Goal: Information Seeking & Learning: Learn about a topic

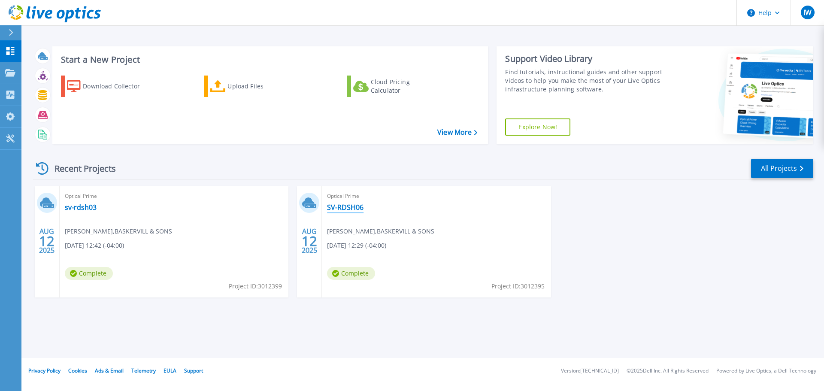
click at [359, 207] on link "SV-RDSH06" at bounding box center [345, 207] width 36 height 9
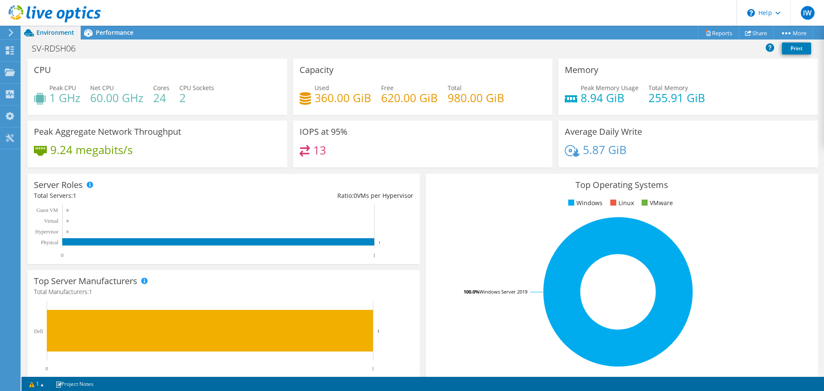
scroll to position [129, 0]
click at [125, 34] on span "Performance" at bounding box center [115, 32] width 38 height 8
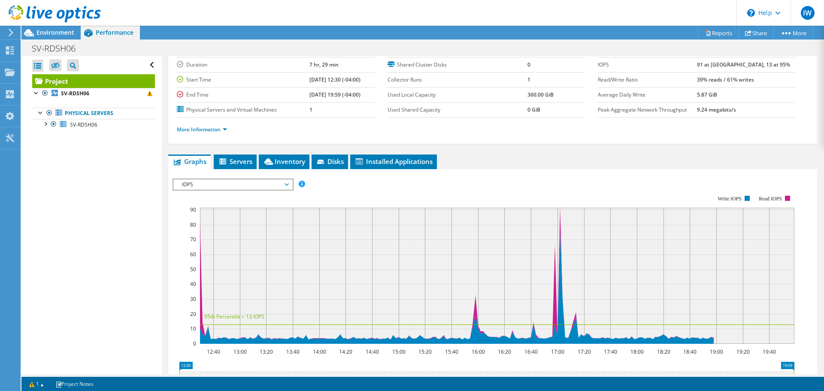
scroll to position [0, 0]
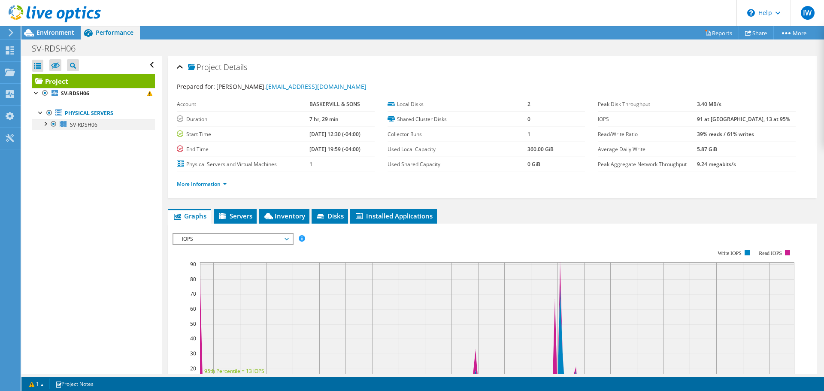
click at [49, 122] on div at bounding box center [45, 123] width 9 height 9
click at [48, 156] on div at bounding box center [49, 157] width 9 height 9
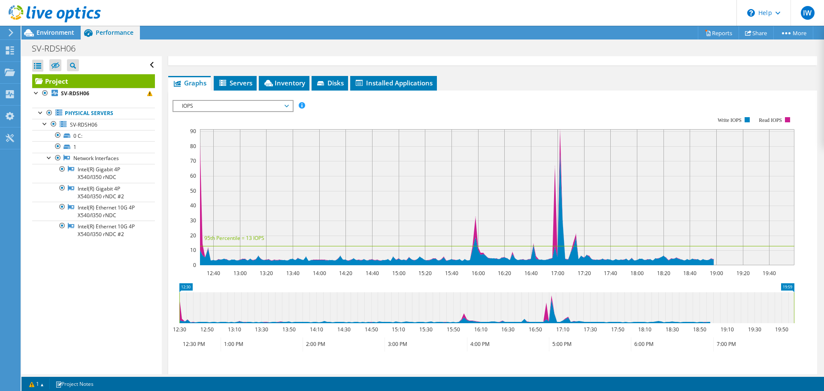
scroll to position [39, 0]
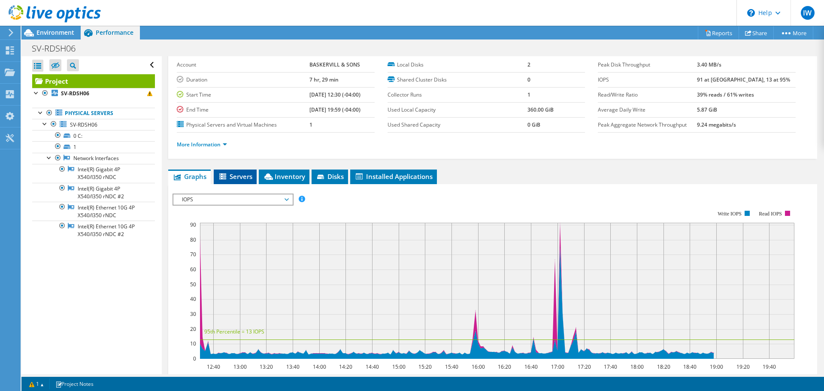
click at [239, 180] on span "Servers" at bounding box center [235, 176] width 34 height 9
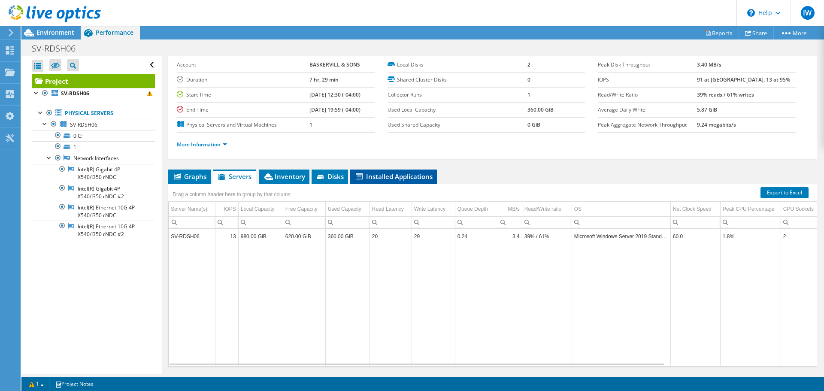
click at [392, 175] on span "Installed Applications" at bounding box center [394, 176] width 78 height 9
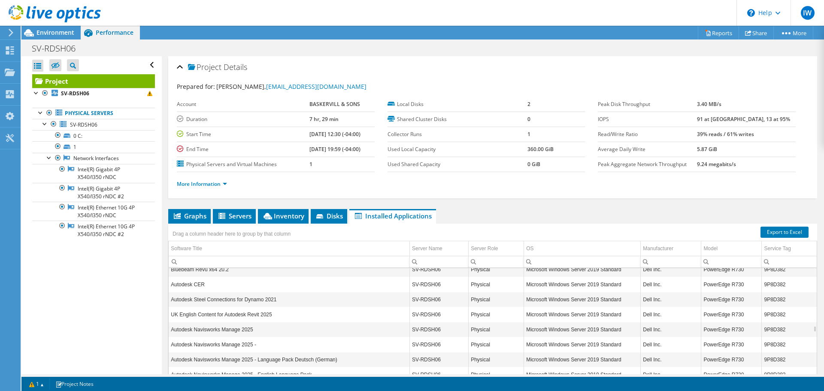
scroll to position [2421, 0]
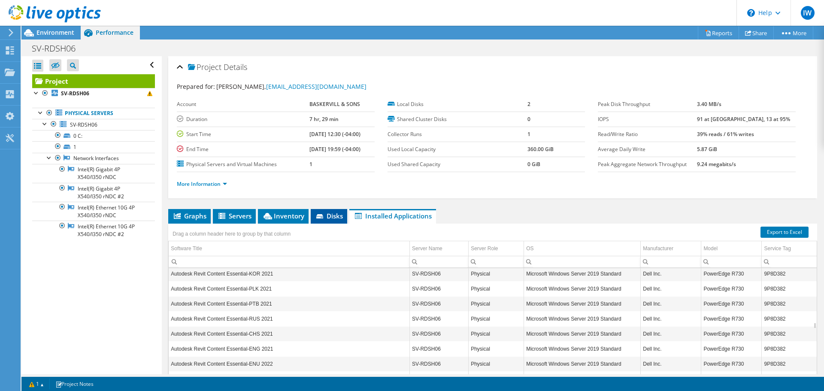
click at [328, 214] on span "Disks" at bounding box center [329, 216] width 28 height 9
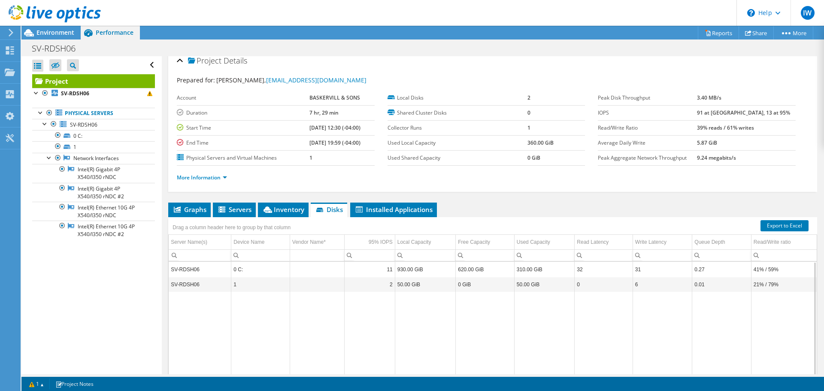
scroll to position [0, 0]
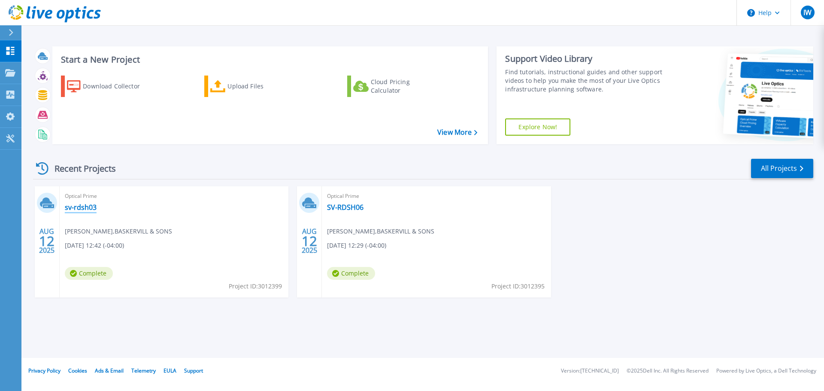
click at [86, 207] on link "sv-rdsh03" at bounding box center [81, 207] width 32 height 9
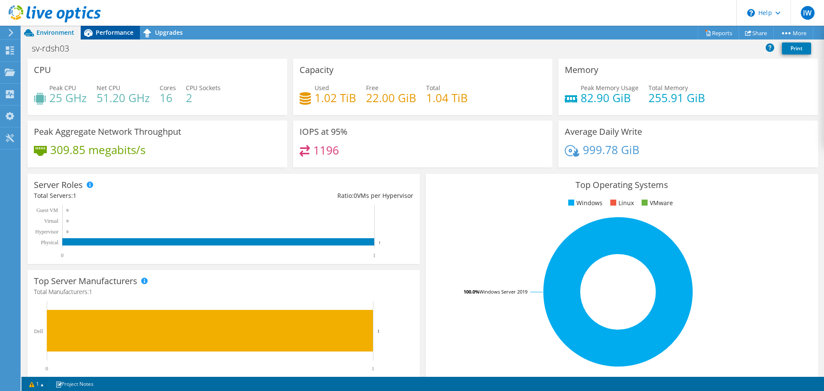
click at [113, 32] on span "Performance" at bounding box center [115, 32] width 38 height 8
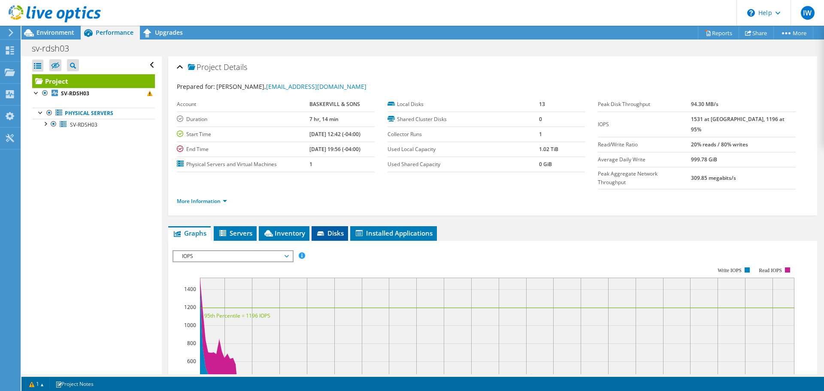
click at [323, 226] on li "Disks" at bounding box center [330, 233] width 36 height 15
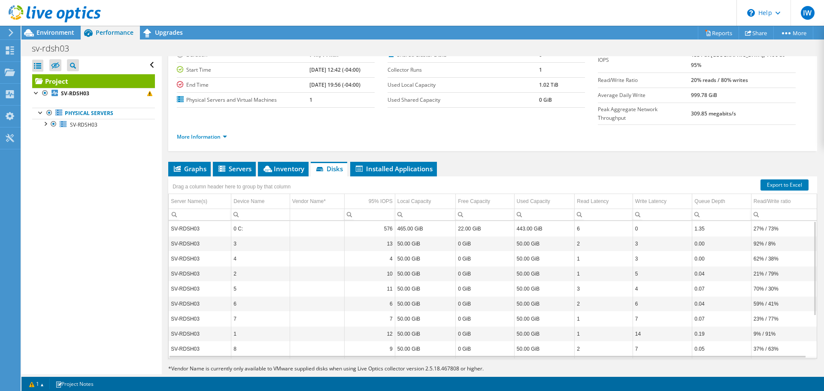
scroll to position [21, 0]
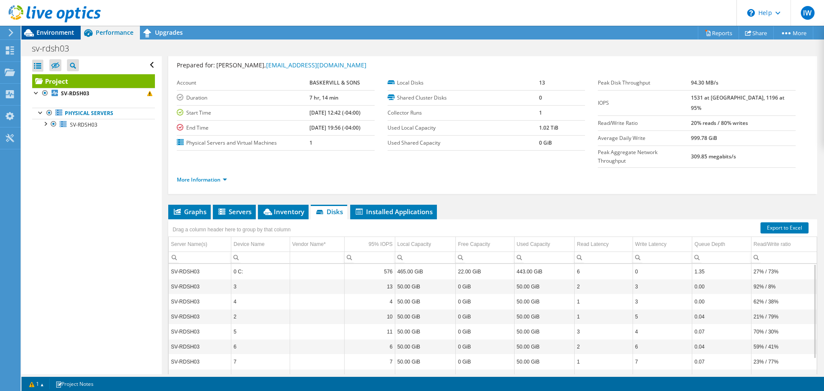
drag, startPoint x: 57, startPoint y: 33, endPoint x: 51, endPoint y: 38, distance: 7.4
click at [55, 33] on span "Environment" at bounding box center [55, 32] width 38 height 8
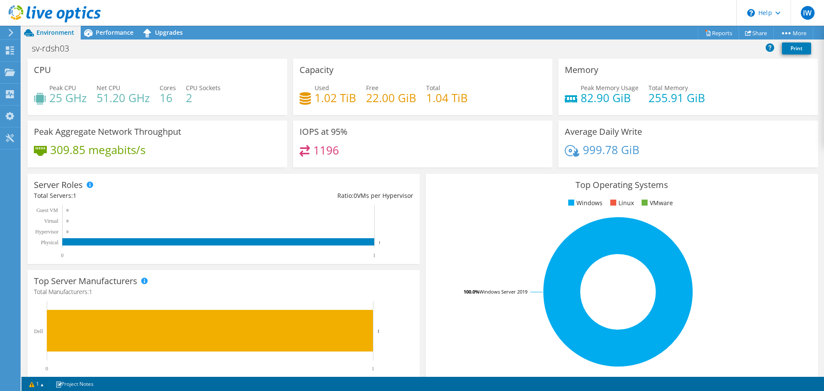
click at [328, 147] on h4 "1196" at bounding box center [326, 150] width 26 height 9
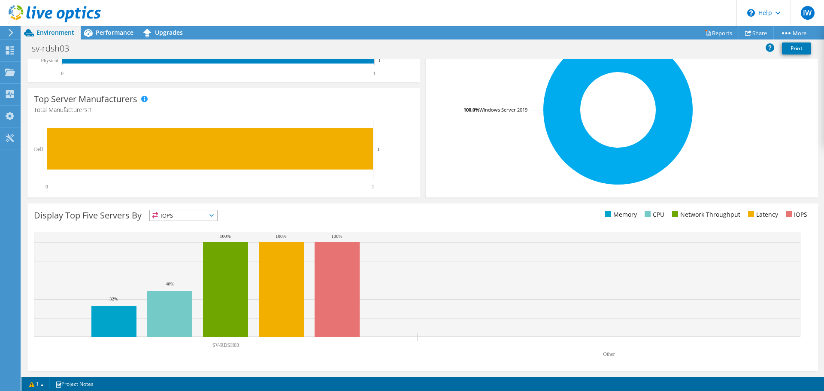
click at [194, 215] on span "IOPS" at bounding box center [183, 215] width 67 height 10
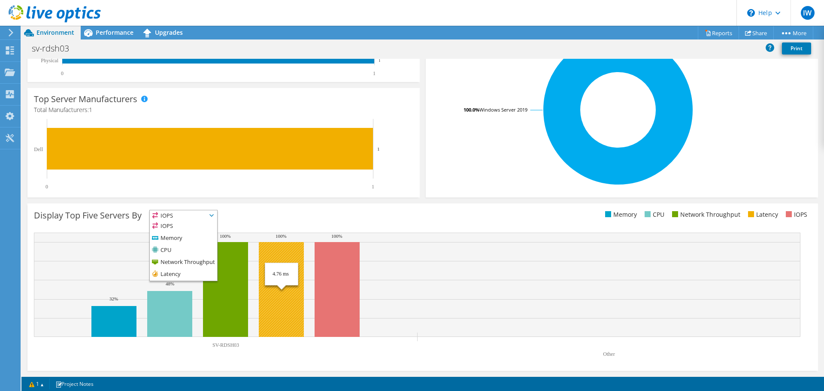
click at [288, 272] on rect at bounding box center [281, 289] width 45 height 95
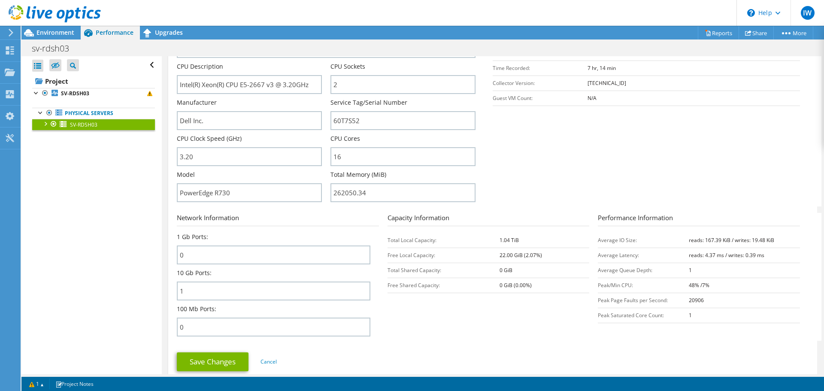
scroll to position [430, 0]
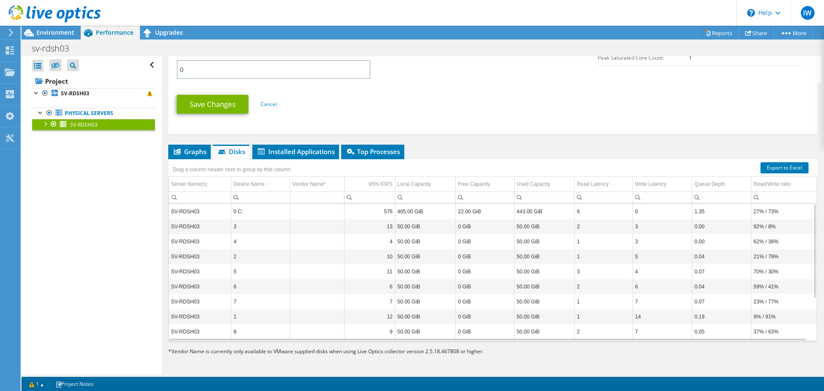
click at [44, 28] on div at bounding box center [50, 14] width 101 height 29
click at [44, 31] on span "Environment" at bounding box center [55, 32] width 38 height 8
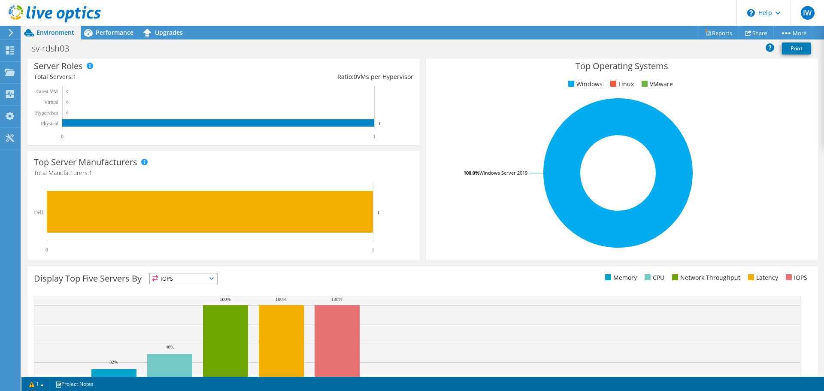
scroll to position [182, 0]
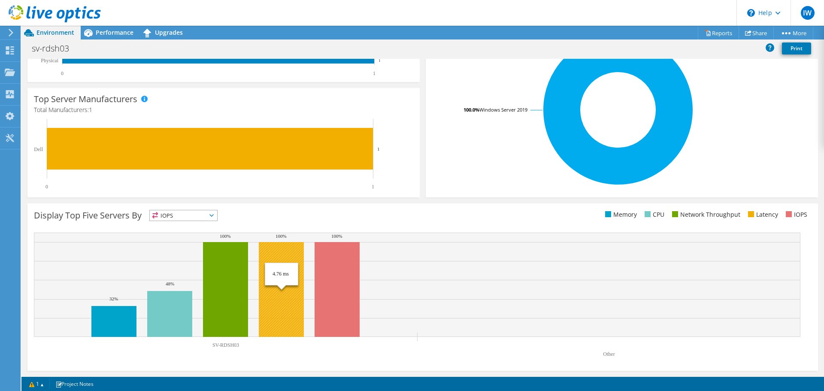
click at [285, 253] on rect at bounding box center [281, 289] width 45 height 95
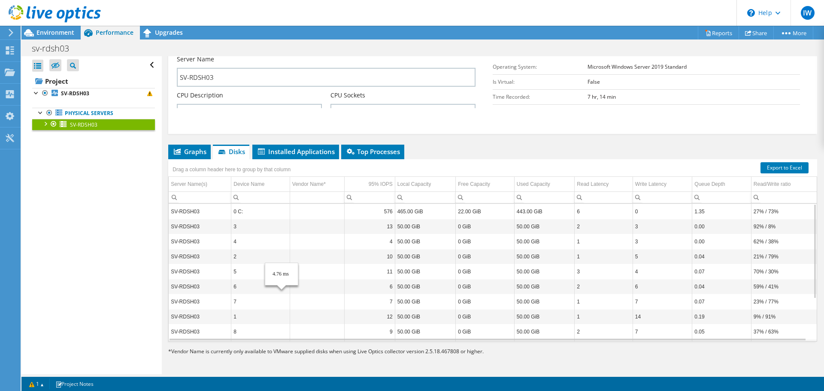
scroll to position [0, 0]
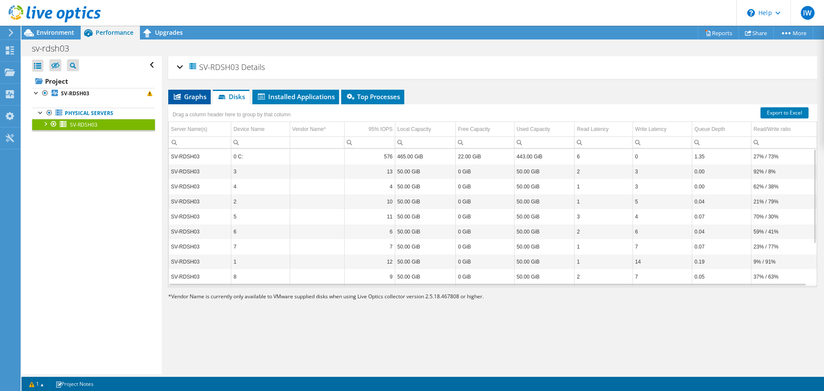
click at [193, 94] on span "Graphs" at bounding box center [190, 96] width 34 height 9
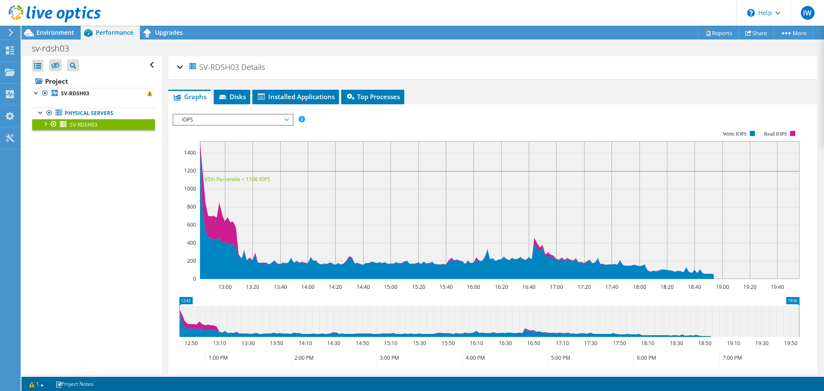
click at [217, 122] on span "IOPS" at bounding box center [233, 120] width 110 height 10
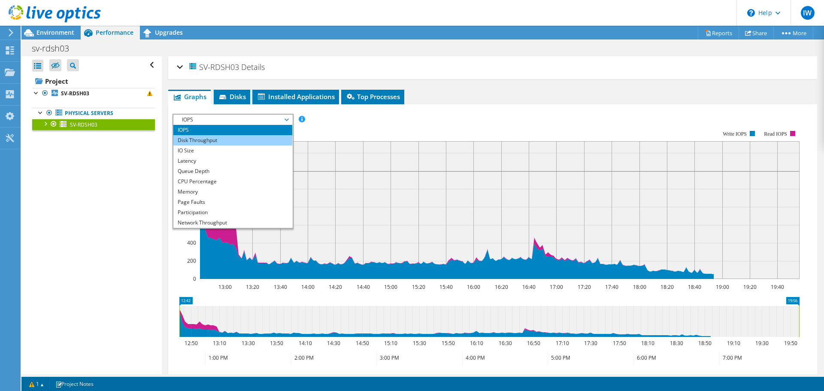
click at [217, 141] on li "Disk Throughput" at bounding box center [232, 140] width 119 height 10
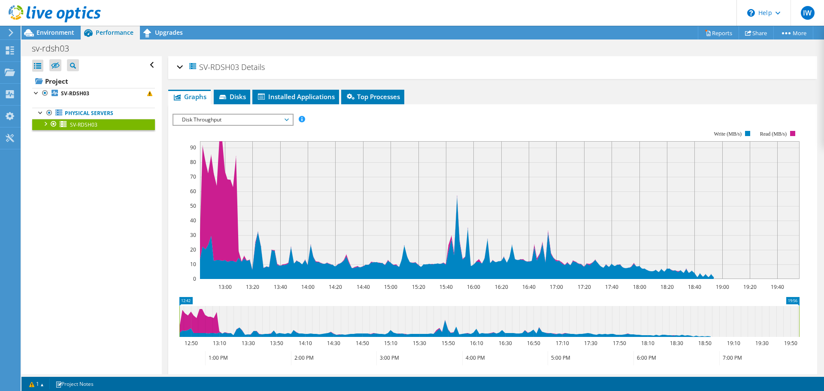
click at [199, 119] on span "Disk Throughput" at bounding box center [233, 120] width 110 height 10
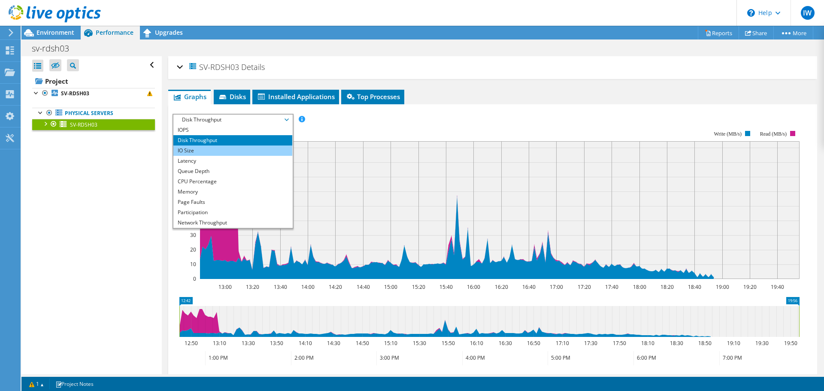
click at [202, 154] on li "IO Size" at bounding box center [232, 151] width 119 height 10
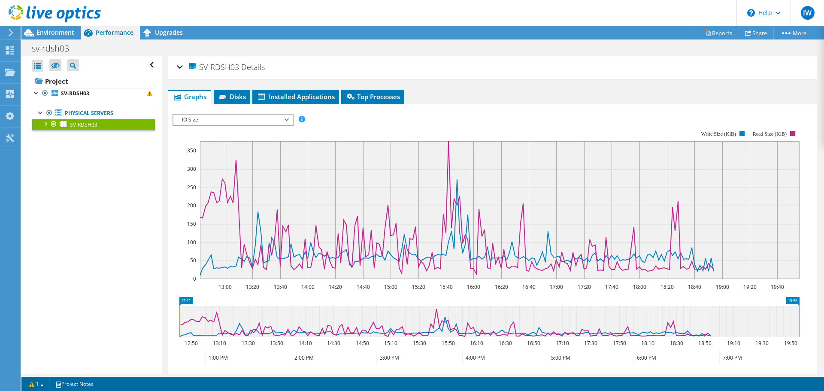
click at [215, 121] on span "IO Size" at bounding box center [233, 120] width 110 height 10
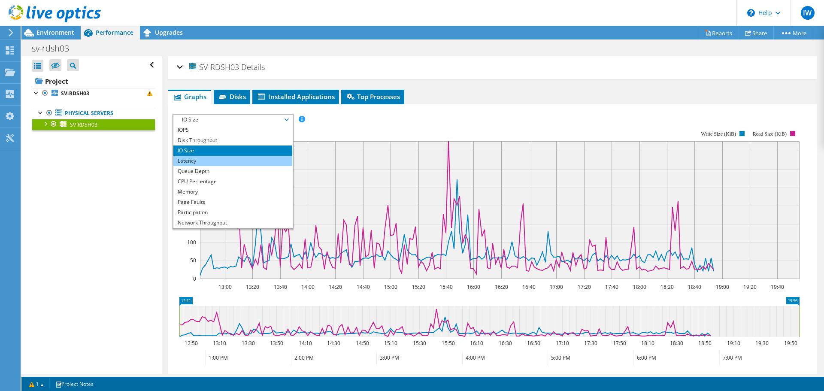
click at [231, 164] on li "Latency" at bounding box center [232, 161] width 119 height 10
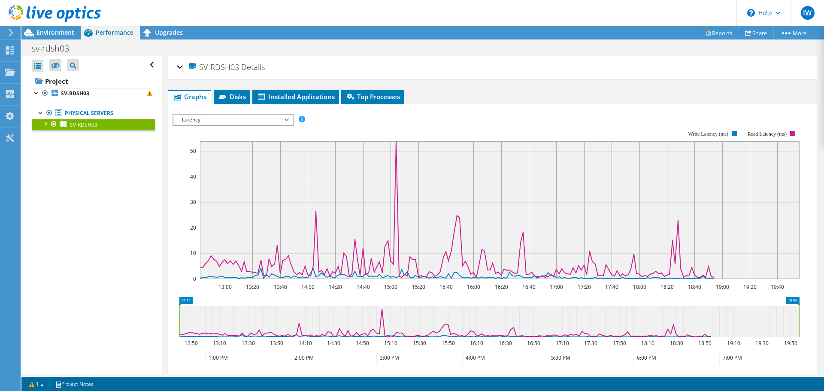
click at [202, 123] on span "Latency" at bounding box center [233, 120] width 110 height 10
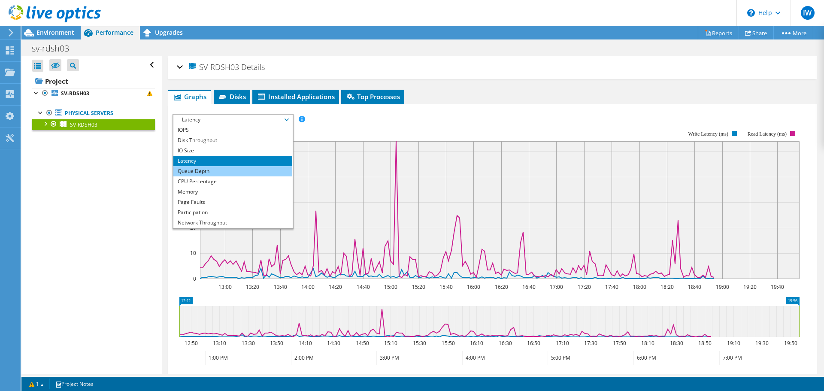
click at [210, 169] on li "Queue Depth" at bounding box center [232, 171] width 119 height 10
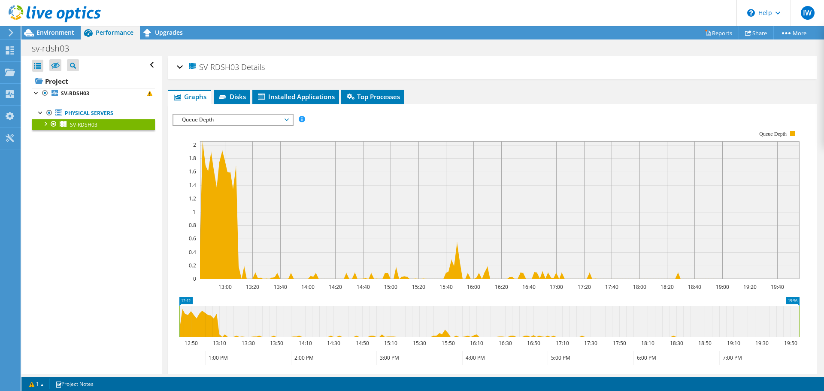
click at [222, 121] on span "Queue Depth" at bounding box center [233, 120] width 110 height 10
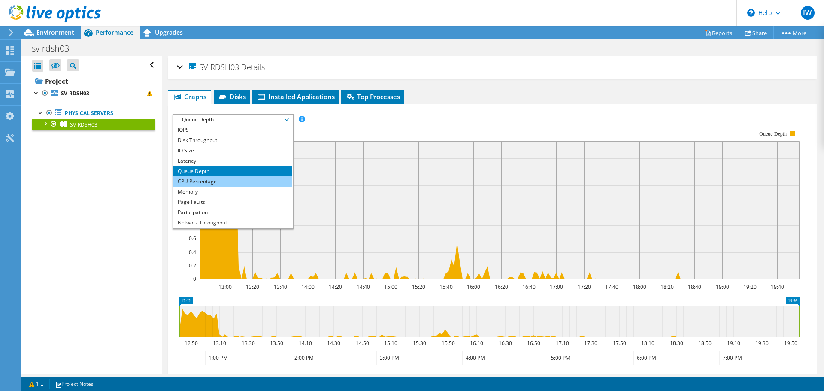
click at [213, 185] on li "CPU Percentage" at bounding box center [232, 181] width 119 height 10
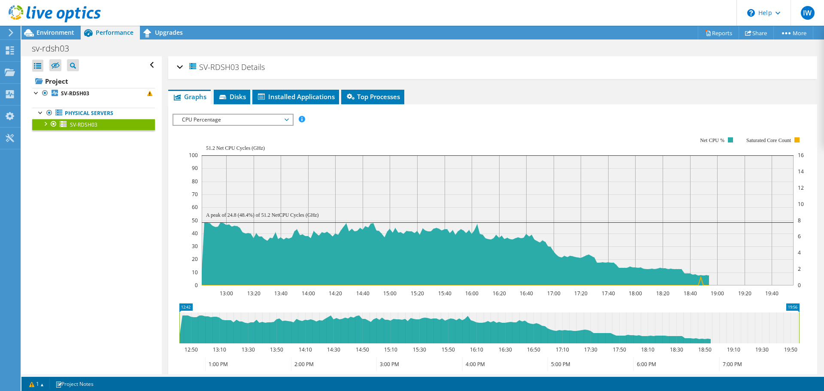
click at [266, 121] on span "CPU Percentage" at bounding box center [233, 120] width 110 height 10
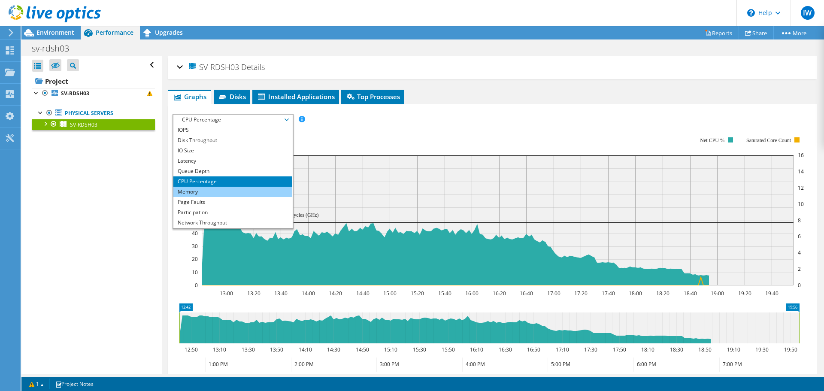
click at [223, 188] on li "Memory" at bounding box center [232, 192] width 119 height 10
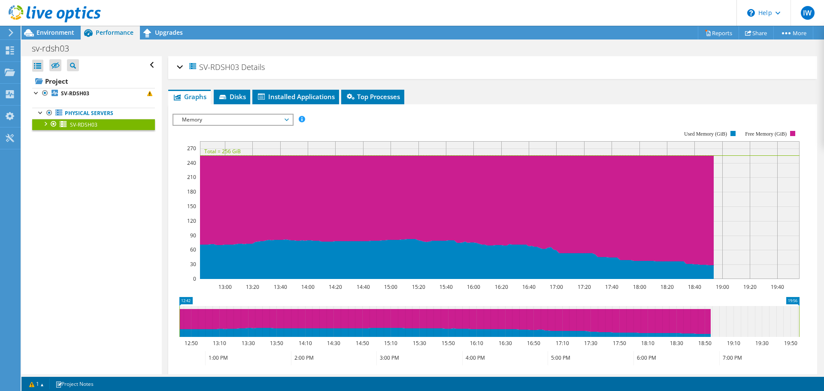
click at [231, 122] on span "Memory" at bounding box center [233, 120] width 110 height 10
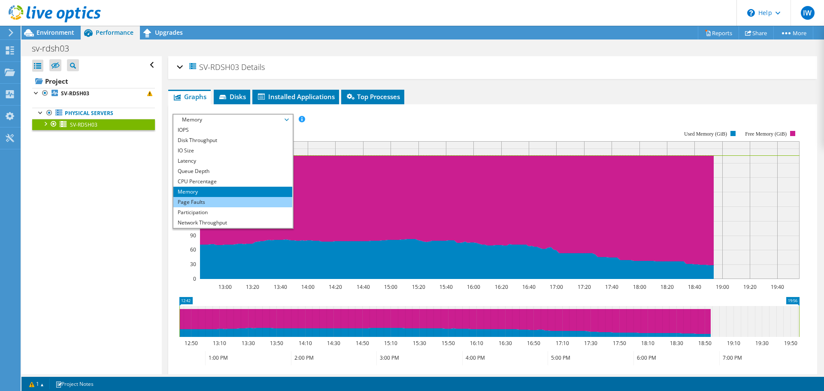
click at [273, 205] on li "Page Faults" at bounding box center [232, 202] width 119 height 10
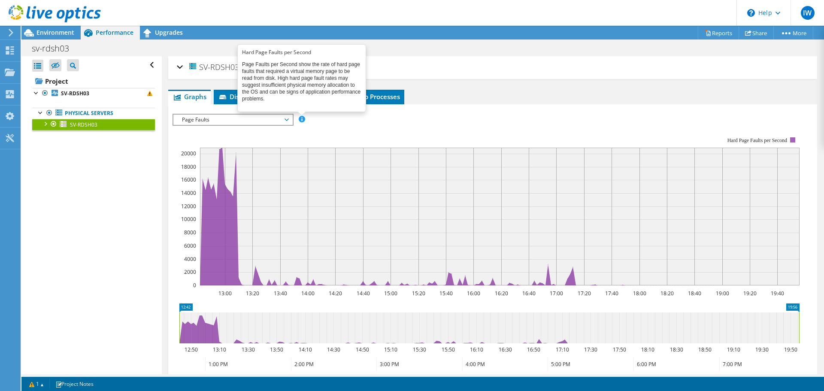
click at [301, 118] on span at bounding box center [302, 119] width 6 height 6
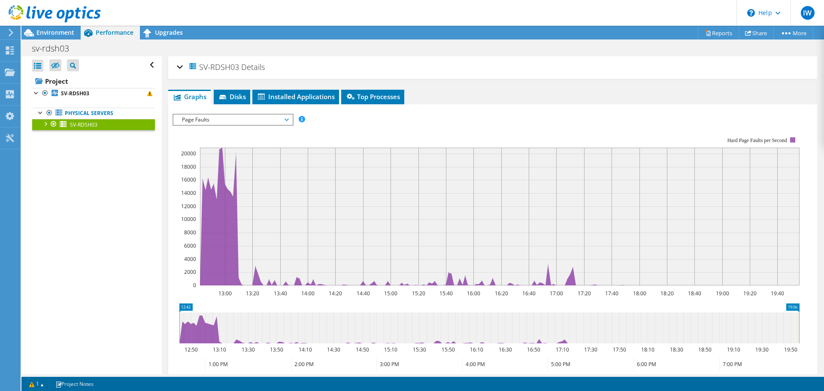
click at [257, 118] on span "Page Faults" at bounding box center [233, 120] width 110 height 10
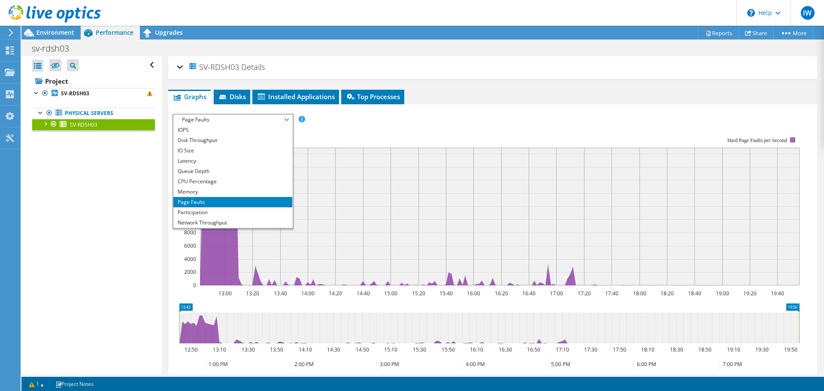
scroll to position [31, 0]
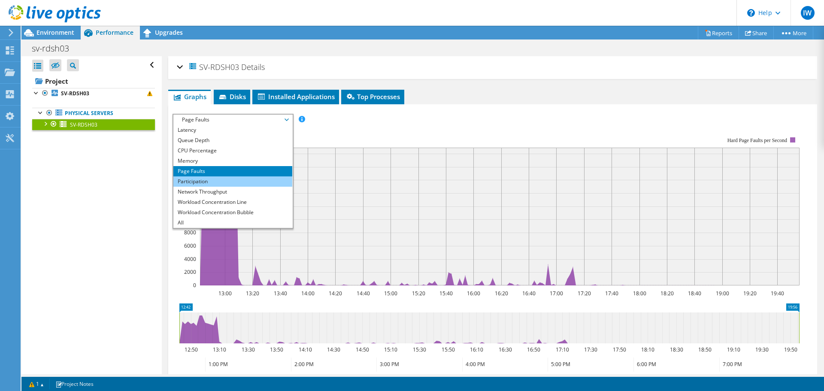
click at [223, 185] on li "Participation" at bounding box center [232, 181] width 119 height 10
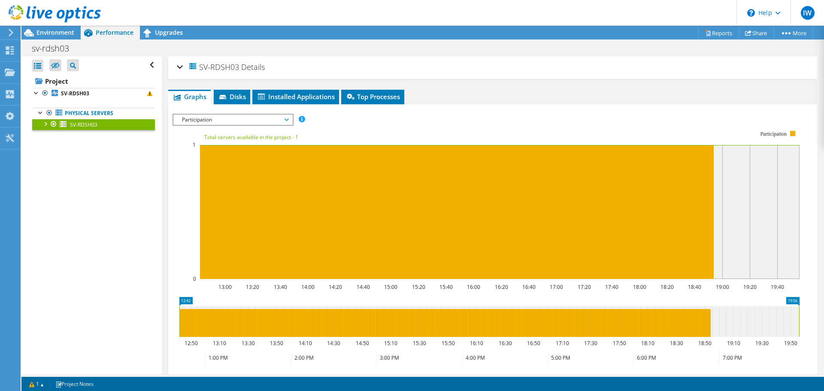
click at [307, 117] on div "IOPS Disk Throughput IO Size Latency Queue Depth CPU Percentage Memory Page Fau…" at bounding box center [493, 120] width 641 height 12
click at [263, 124] on span "Participation" at bounding box center [233, 120] width 110 height 10
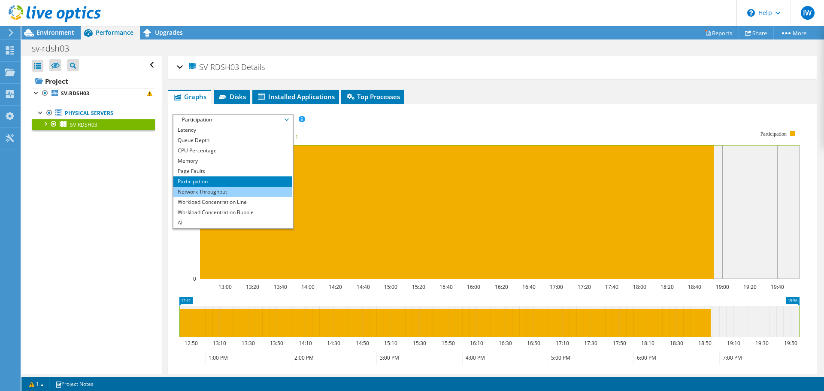
click at [230, 194] on li "Network Throughput" at bounding box center [232, 192] width 119 height 10
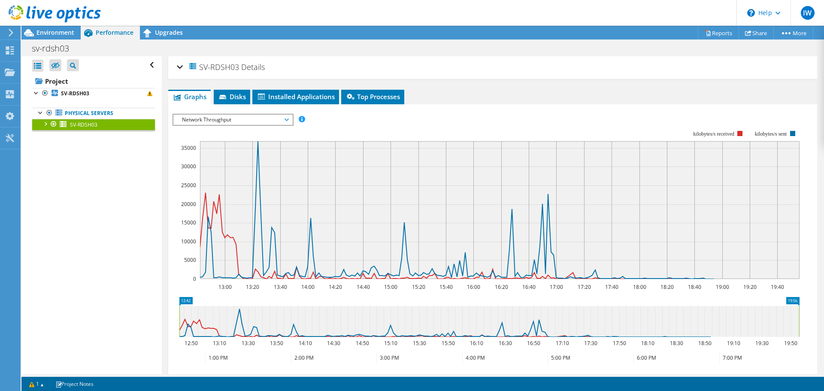
click at [269, 121] on span "Network Throughput" at bounding box center [233, 120] width 110 height 10
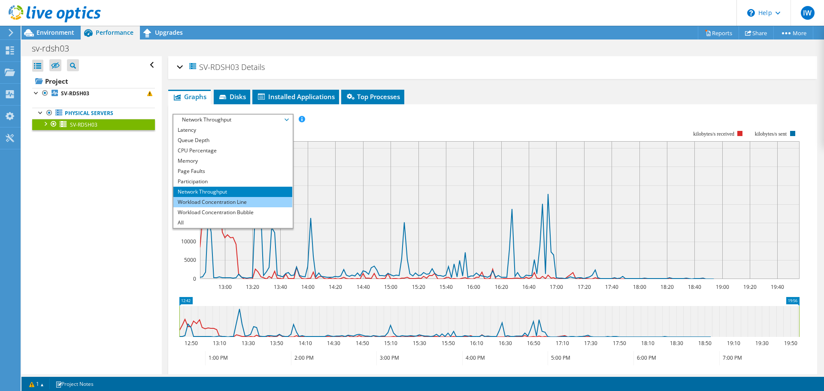
click at [264, 200] on li "Workload Concentration Line" at bounding box center [232, 202] width 119 height 10
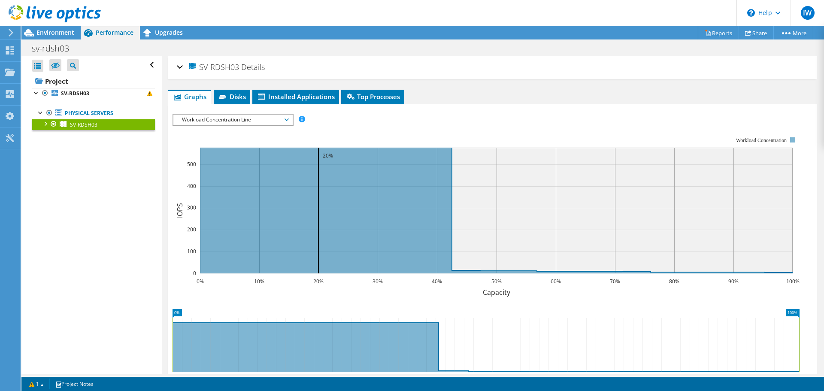
click at [276, 119] on span "Workload Concentration Line" at bounding box center [233, 120] width 110 height 10
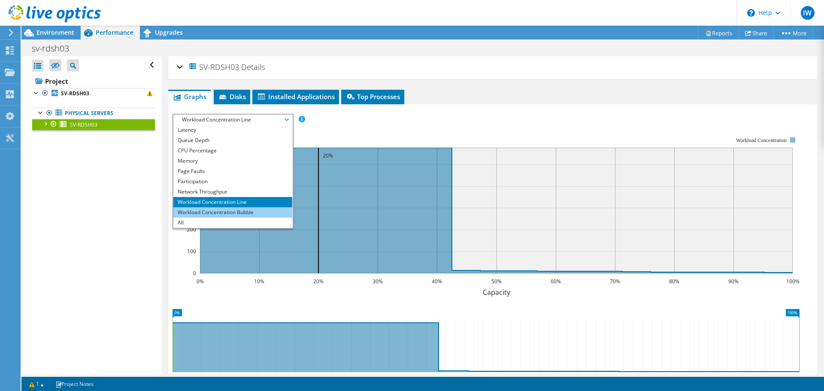
click at [249, 215] on li "Workload Concentration Bubble" at bounding box center [232, 212] width 119 height 10
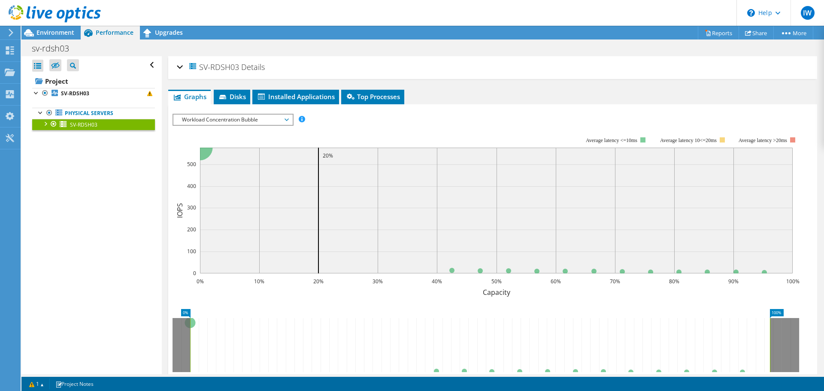
drag, startPoint x: 277, startPoint y: 117, endPoint x: 267, endPoint y: 122, distance: 11.9
click at [277, 117] on span "Workload Concentration Bubble" at bounding box center [233, 120] width 110 height 10
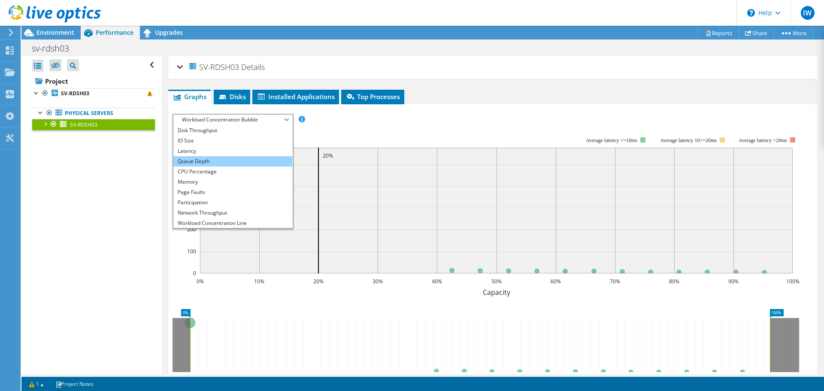
scroll to position [0, 0]
click at [199, 161] on li "Latency" at bounding box center [232, 161] width 119 height 10
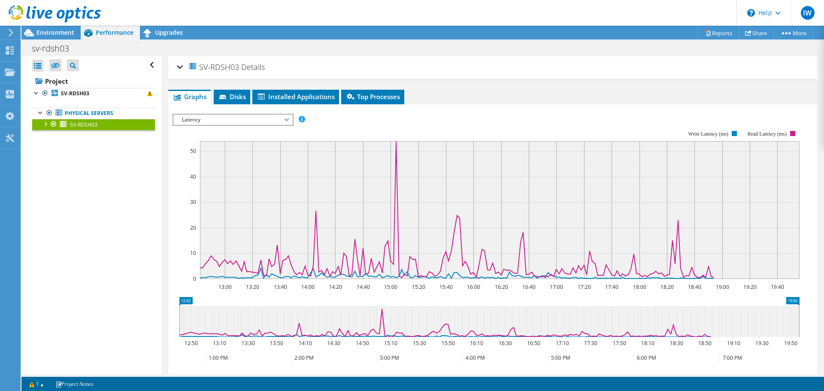
click at [246, 122] on span "Latency" at bounding box center [233, 120] width 110 height 10
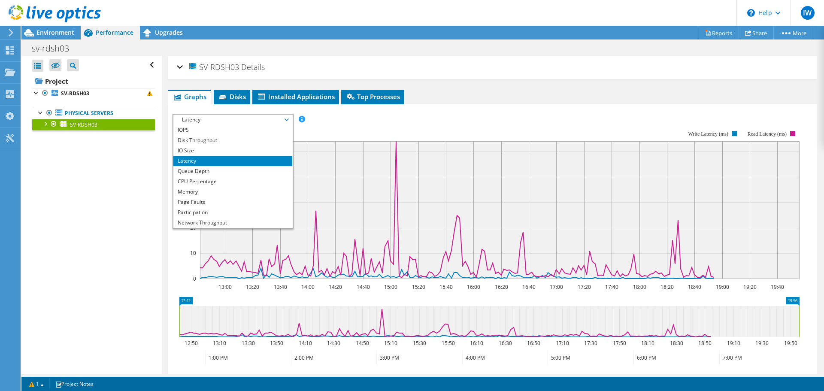
click at [556, 101] on ul "Graphs Servers Inventory Hypervisor Disks Cluster Disks Installed Applications" at bounding box center [492, 97] width 649 height 15
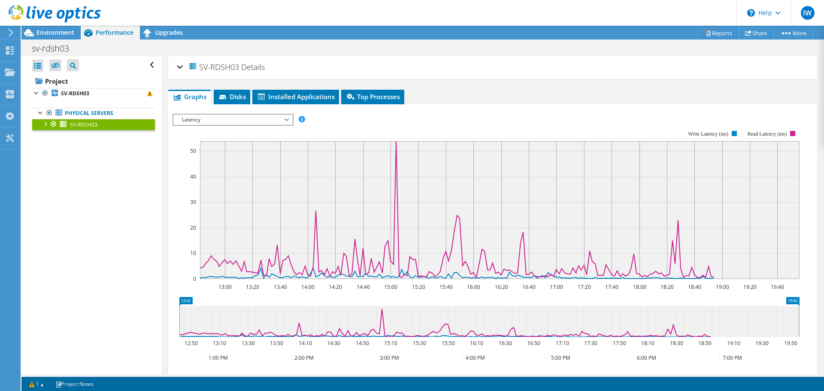
click at [243, 116] on span "Latency" at bounding box center [233, 120] width 110 height 10
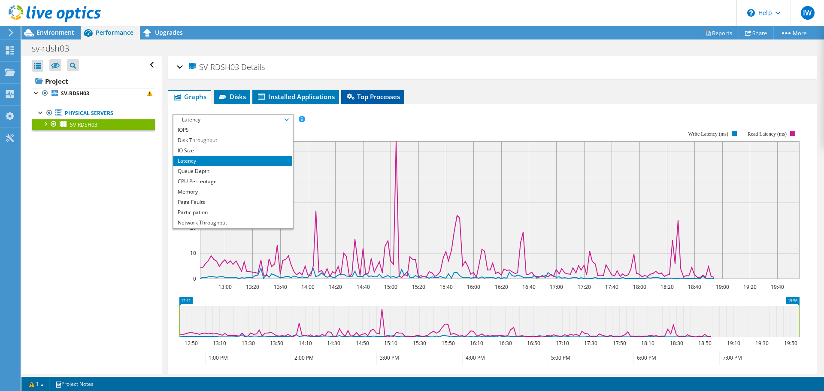
click at [391, 97] on span "Top Processes" at bounding box center [373, 96] width 55 height 9
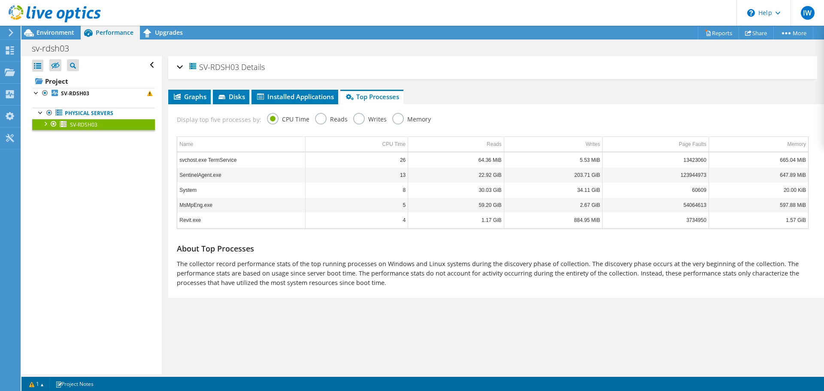
click at [311, 115] on div "Display top five processes by: CPU Time Reads Writes Memory" at bounding box center [493, 118] width 641 height 28
click at [316, 114] on label "Reads" at bounding box center [331, 118] width 33 height 11
click at [0, 0] on input "Reads" at bounding box center [0, 0] width 0 height 0
click at [361, 118] on label "Writes" at bounding box center [369, 118] width 33 height 11
click at [0, 0] on input "Writes" at bounding box center [0, 0] width 0 height 0
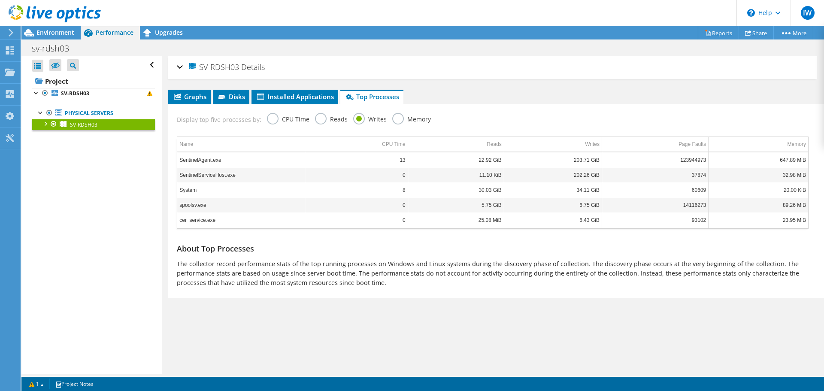
click at [406, 118] on label "Memory" at bounding box center [411, 118] width 39 height 11
click at [0, 0] on input "Memory" at bounding box center [0, 0] width 0 height 0
click at [369, 120] on label "Writes" at bounding box center [369, 118] width 33 height 11
click at [0, 0] on input "Writes" at bounding box center [0, 0] width 0 height 0
click at [328, 121] on label "Reads" at bounding box center [331, 118] width 33 height 11
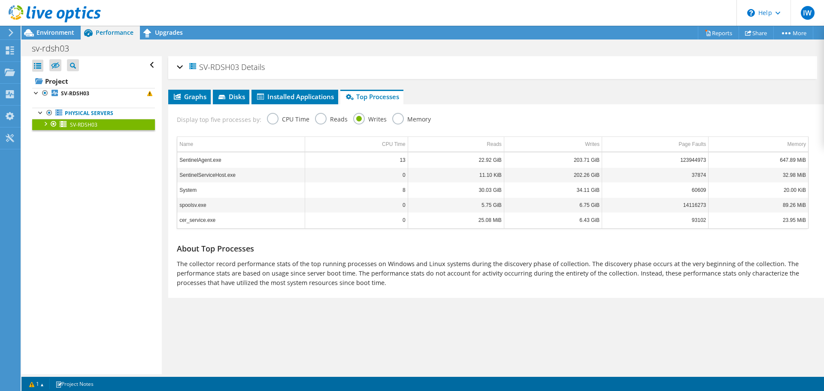
click at [0, 0] on input "Reads" at bounding box center [0, 0] width 0 height 0
click at [267, 121] on label "CPU Time" at bounding box center [288, 118] width 43 height 11
click at [0, 0] on input "CPU Time" at bounding box center [0, 0] width 0 height 0
click at [329, 123] on label "Reads" at bounding box center [331, 118] width 33 height 11
click at [0, 0] on input "Reads" at bounding box center [0, 0] width 0 height 0
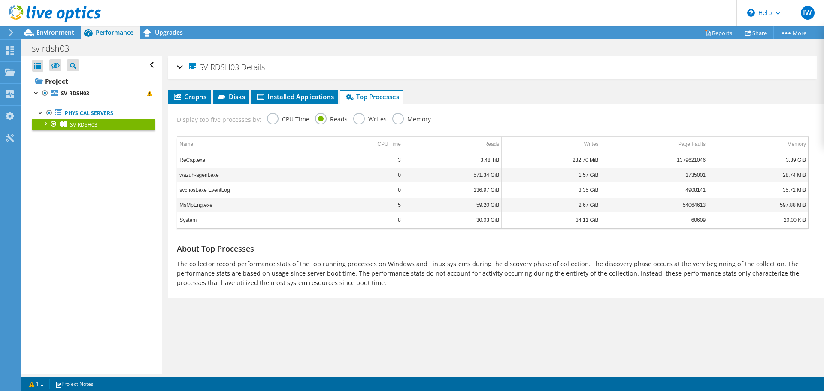
click at [357, 119] on label "Writes" at bounding box center [369, 118] width 33 height 11
click at [0, 0] on input "Writes" at bounding box center [0, 0] width 0 height 0
click at [321, 124] on div "Reads" at bounding box center [331, 120] width 33 height 15
click at [321, 120] on label "Reads" at bounding box center [331, 118] width 33 height 11
click at [0, 0] on input "Reads" at bounding box center [0, 0] width 0 height 0
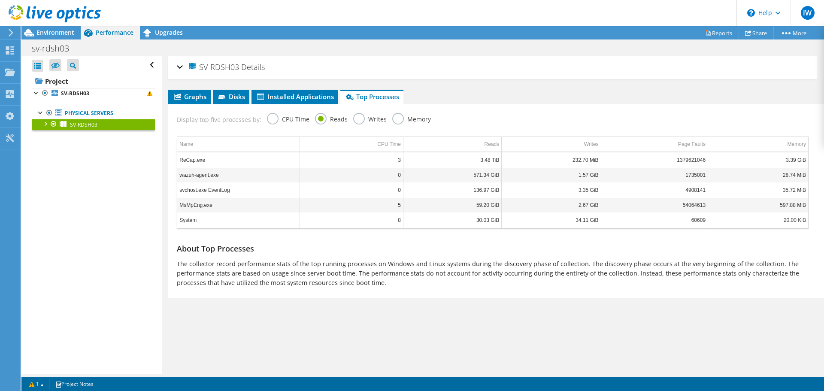
click at [353, 113] on label "Writes" at bounding box center [369, 118] width 33 height 11
click at [0, 0] on input "Writes" at bounding box center [0, 0] width 0 height 0
click at [326, 118] on label "Reads" at bounding box center [331, 118] width 33 height 11
click at [0, 0] on input "Reads" at bounding box center [0, 0] width 0 height 0
click at [49, 389] on link "1" at bounding box center [36, 384] width 27 height 11
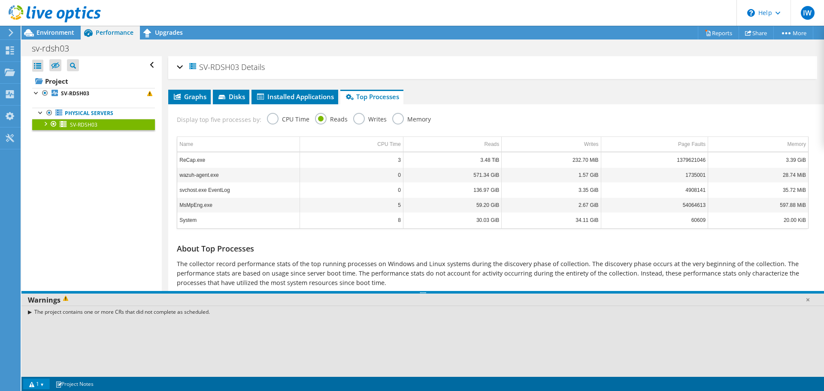
click at [49, 389] on link "1" at bounding box center [36, 384] width 27 height 11
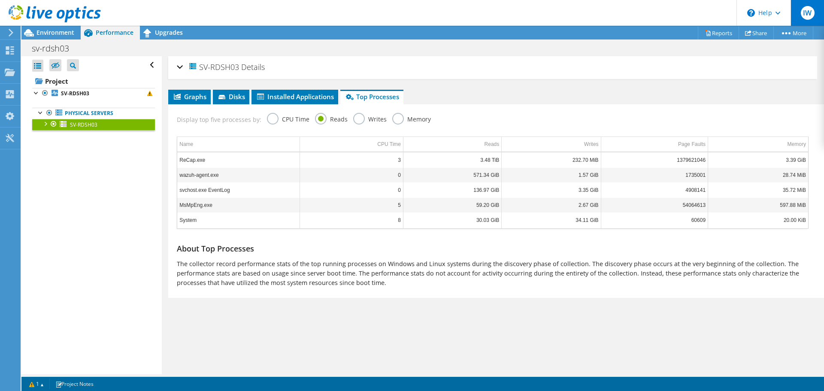
click at [799, 11] on div "IW" at bounding box center [807, 13] width 33 height 26
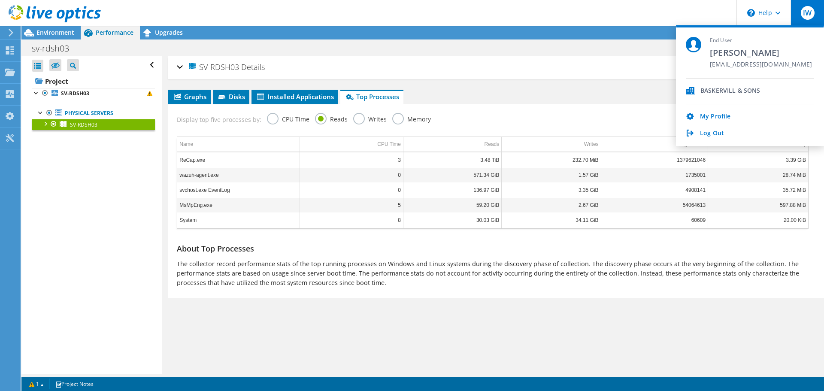
click at [9, 32] on icon at bounding box center [11, 33] width 6 height 8
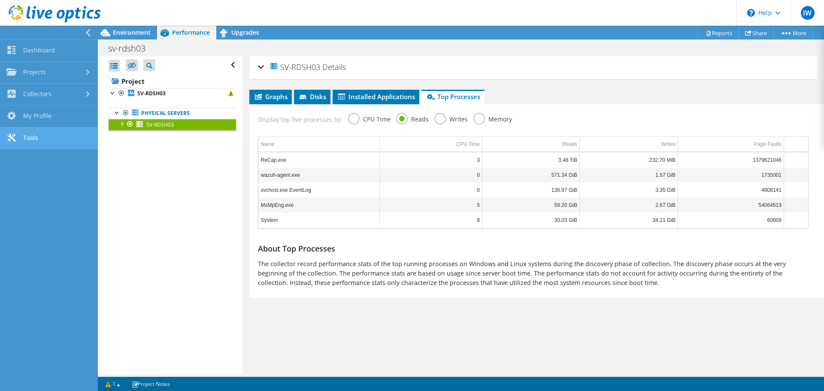
click at [57, 134] on link "Tools" at bounding box center [49, 139] width 98 height 22
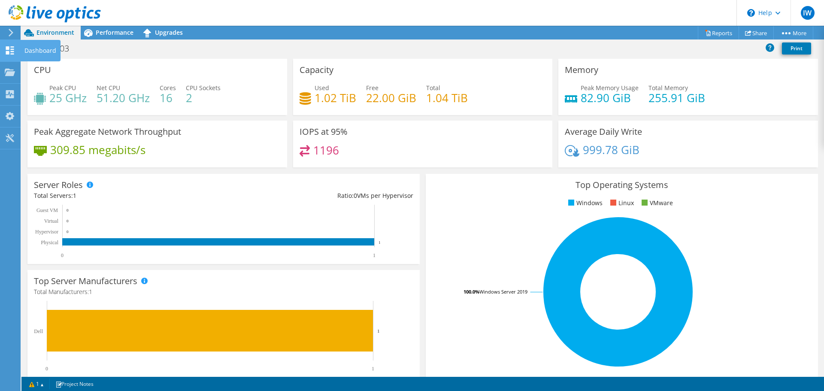
click at [10, 47] on icon at bounding box center [10, 50] width 10 height 8
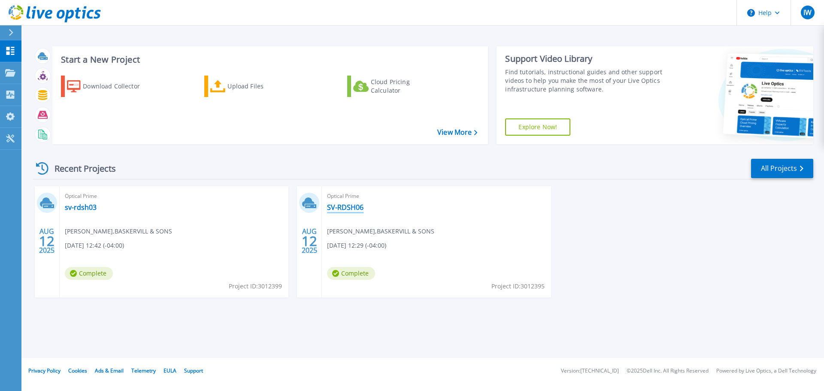
click at [360, 206] on link "SV-RDSH06" at bounding box center [345, 207] width 36 height 9
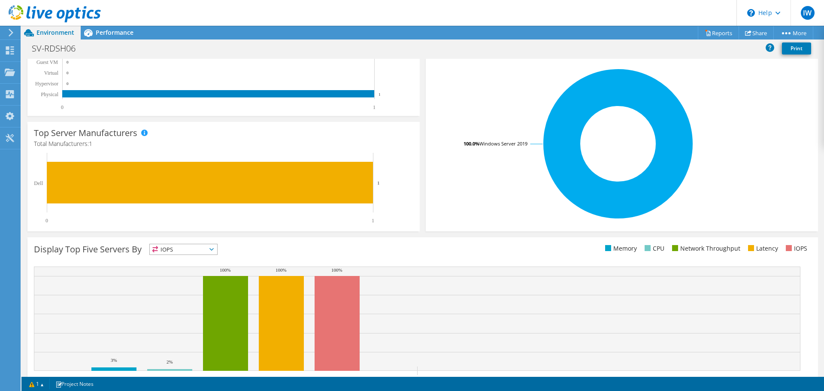
scroll to position [182, 0]
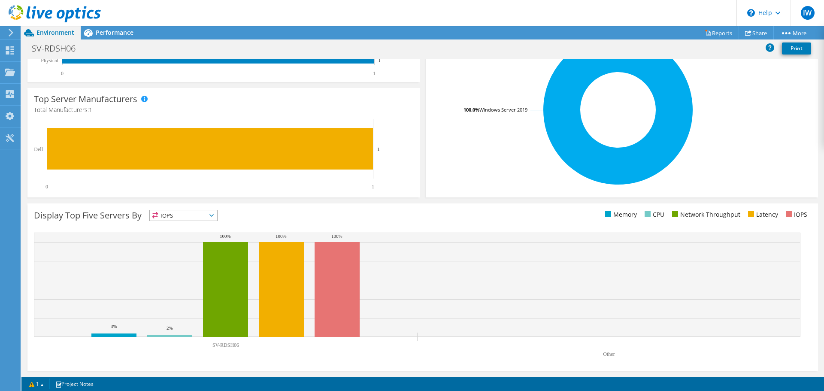
click at [189, 207] on div "Display Top Five Servers By IOPS IOPS" at bounding box center [422, 286] width 791 height 167
click at [187, 216] on span "IOPS" at bounding box center [183, 215] width 67 height 10
click at [183, 273] on li "Latency" at bounding box center [183, 275] width 67 height 12
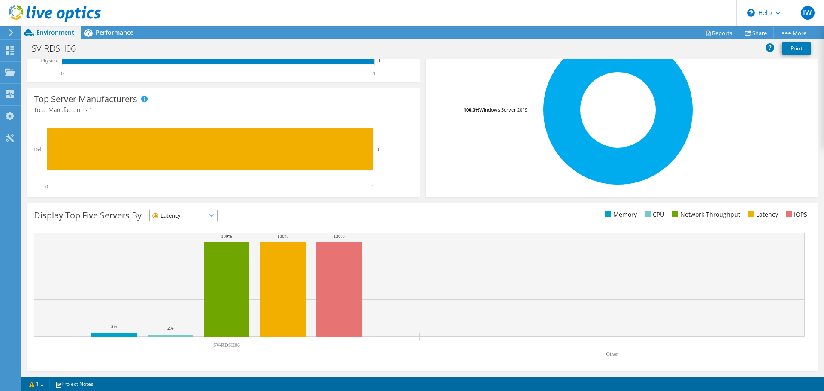
click at [201, 219] on span "Latency" at bounding box center [178, 215] width 57 height 10
click at [304, 208] on div "Display Top Five Servers By Latency IOPS" at bounding box center [422, 286] width 791 height 167
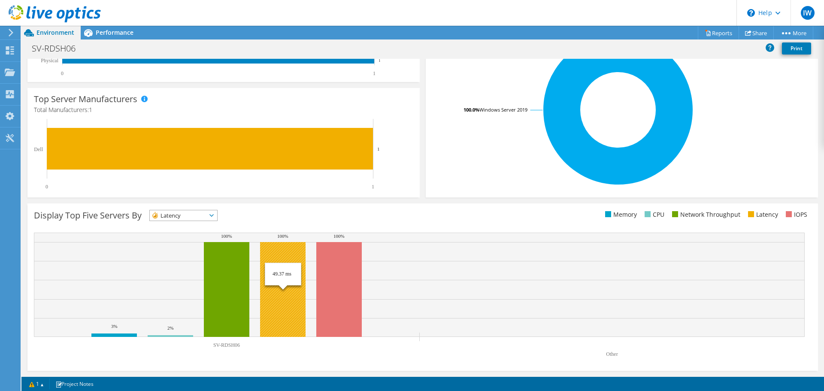
click at [281, 300] on rect at bounding box center [283, 289] width 46 height 95
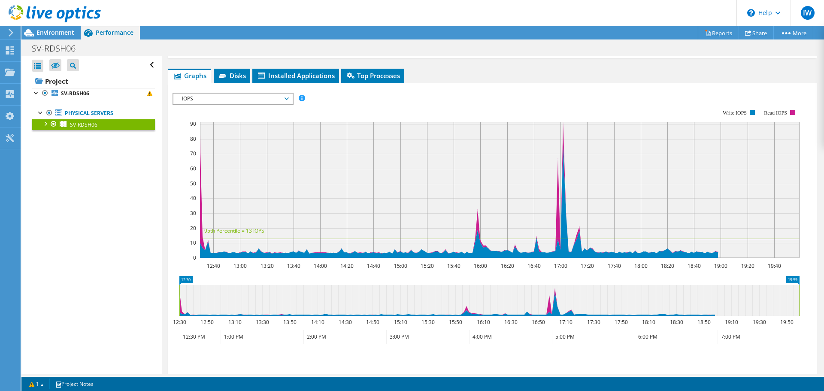
scroll to position [491, 0]
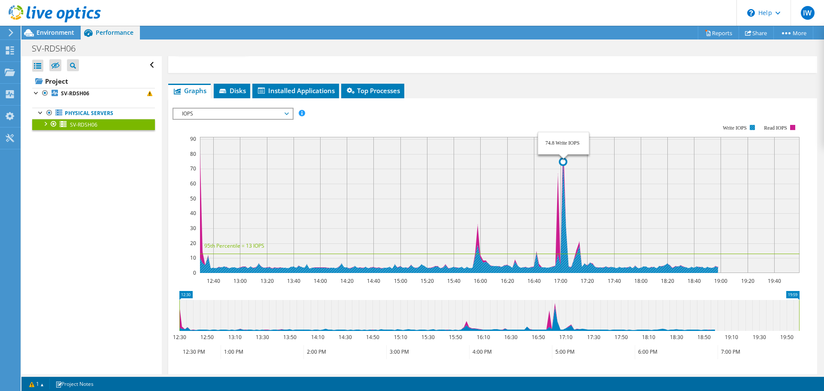
click at [564, 188] on icon at bounding box center [457, 217] width 521 height 111
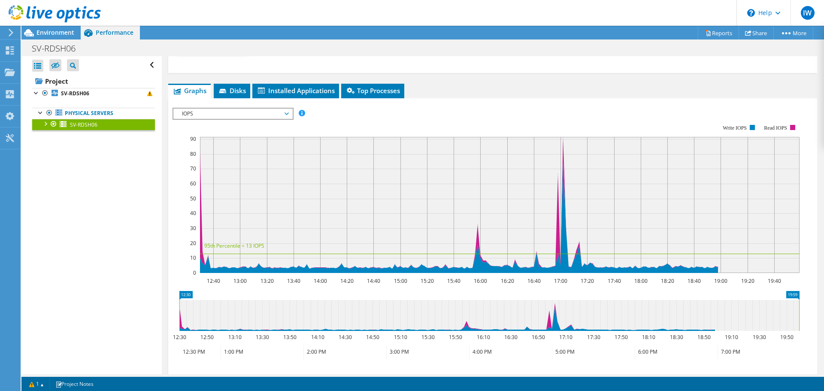
click at [217, 115] on span "IOPS" at bounding box center [233, 114] width 110 height 10
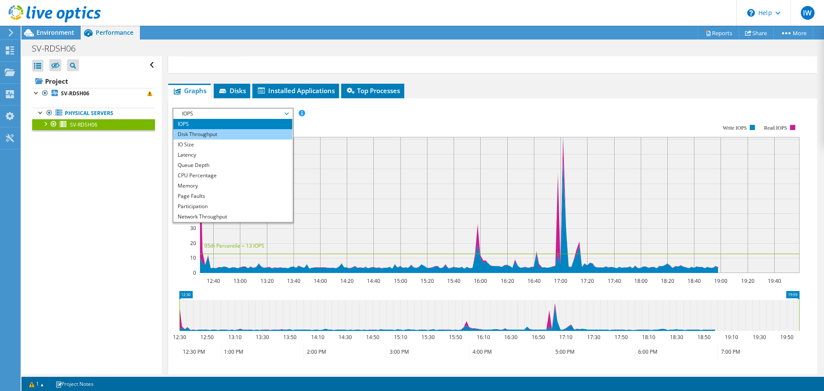
click at [217, 133] on li "Disk Throughput" at bounding box center [232, 134] width 119 height 10
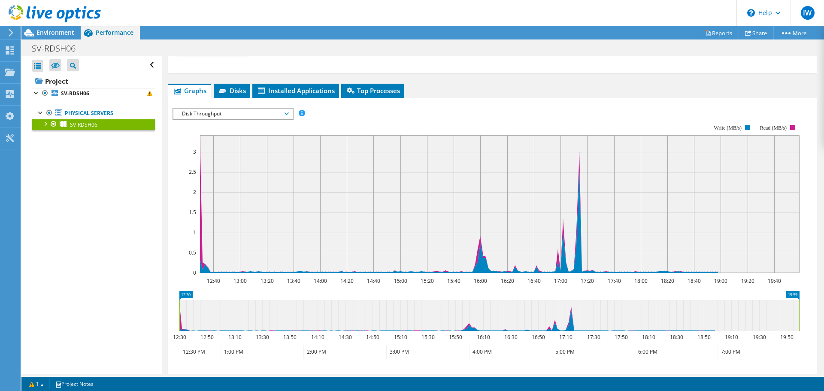
click at [264, 113] on span "Disk Throughput" at bounding box center [233, 114] width 110 height 10
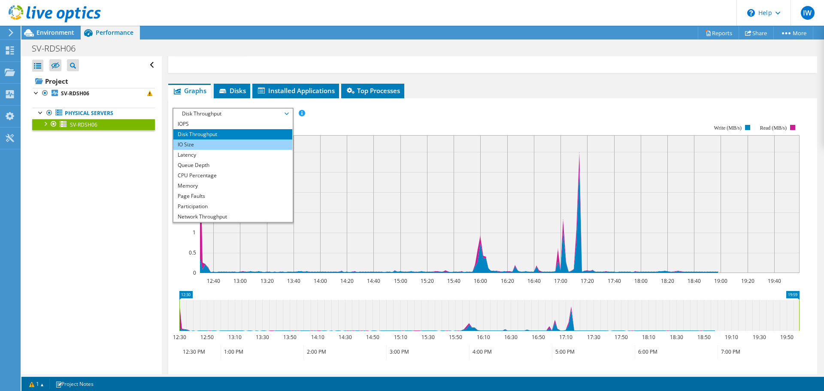
click at [246, 145] on li "IO Size" at bounding box center [232, 145] width 119 height 10
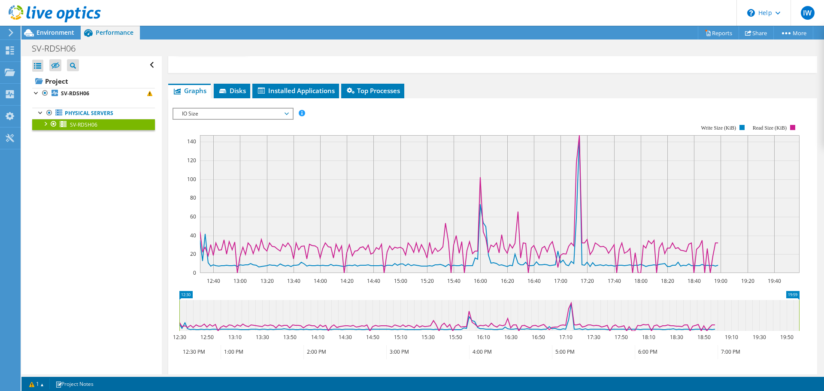
click at [215, 113] on span "IO Size" at bounding box center [233, 114] width 110 height 10
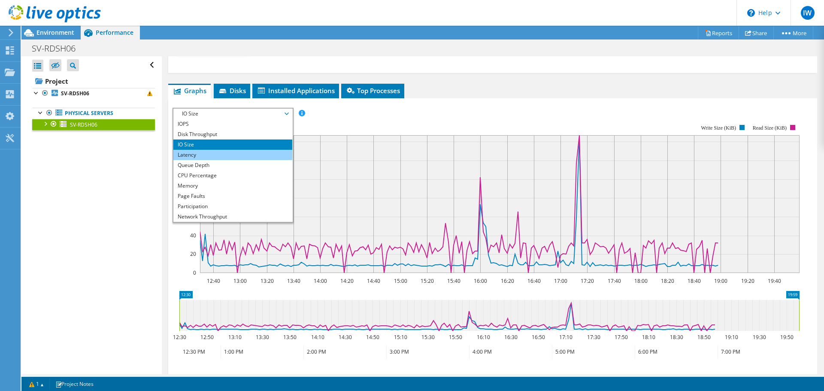
click at [213, 156] on li "Latency" at bounding box center [232, 155] width 119 height 10
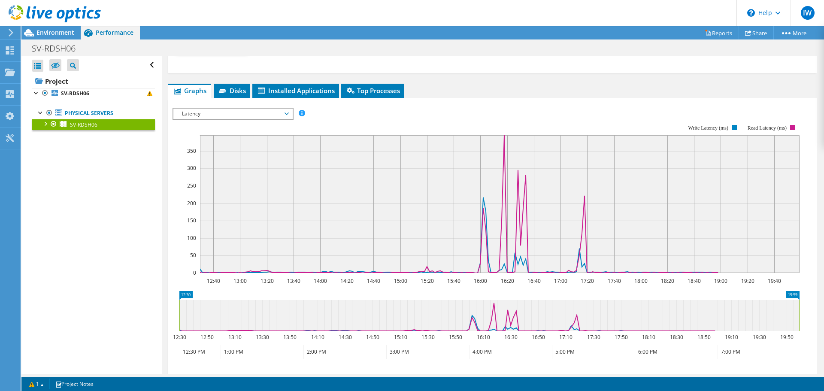
click at [252, 118] on span "Latency" at bounding box center [233, 114] width 110 height 10
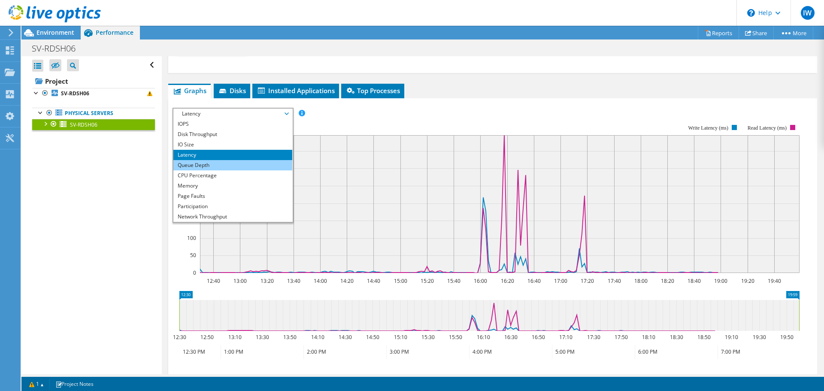
click at [207, 169] on li "Queue Depth" at bounding box center [232, 165] width 119 height 10
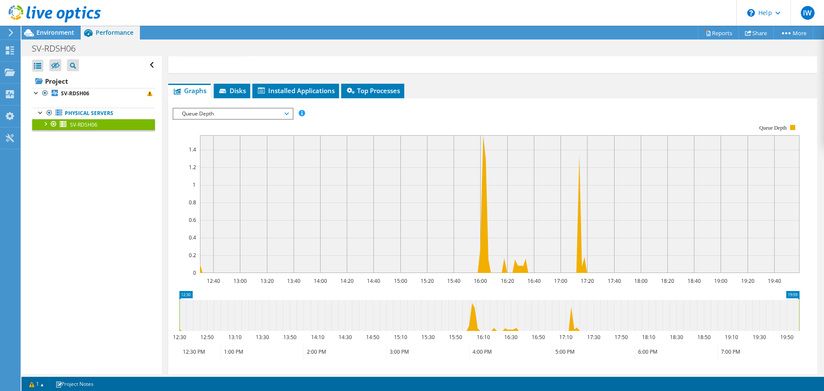
click at [219, 110] on span "Queue Depth" at bounding box center [233, 114] width 110 height 10
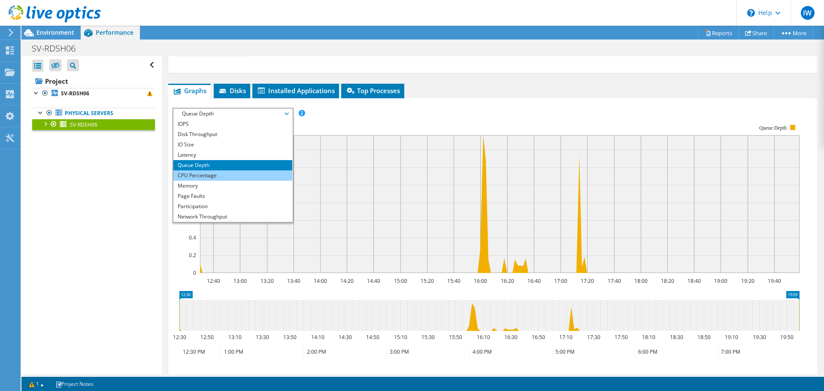
click at [232, 173] on li "CPU Percentage" at bounding box center [232, 175] width 119 height 10
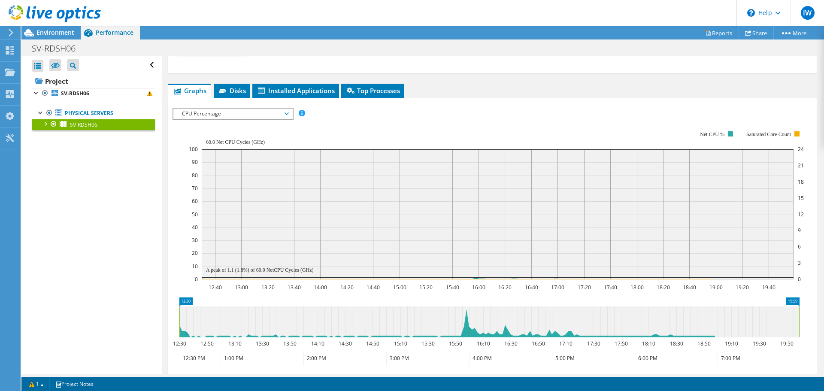
drag, startPoint x: 270, startPoint y: 112, endPoint x: 268, endPoint y: 118, distance: 6.1
click at [270, 112] on span "CPU Percentage" at bounding box center [233, 114] width 110 height 10
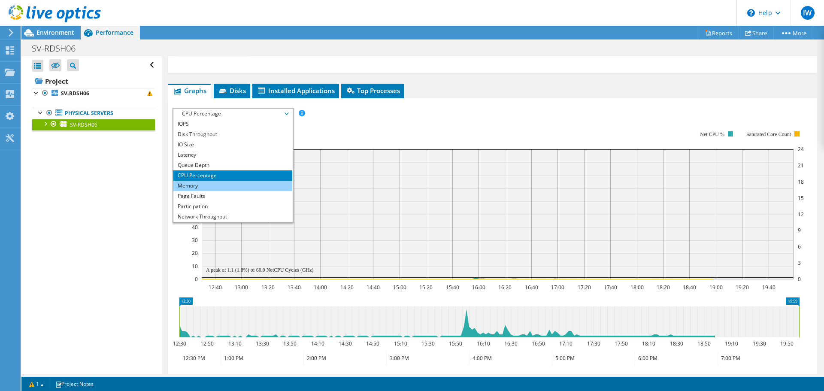
click at [252, 185] on li "Memory" at bounding box center [232, 186] width 119 height 10
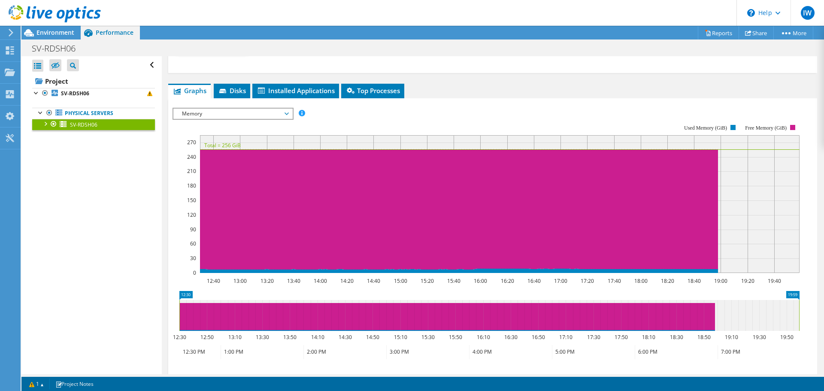
click at [243, 118] on span "Memory" at bounding box center [233, 114] width 110 height 10
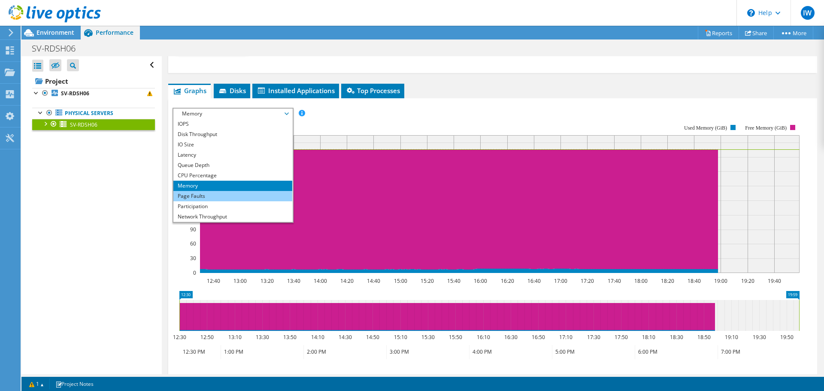
click at [231, 199] on li "Page Faults" at bounding box center [232, 196] width 119 height 10
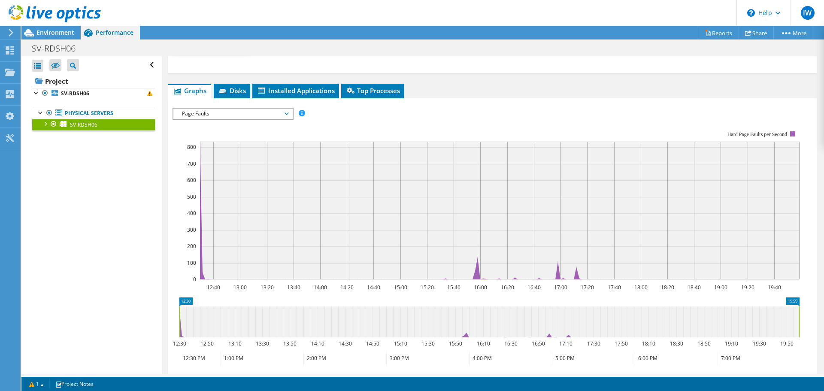
click at [284, 113] on span "Page Faults" at bounding box center [233, 114] width 110 height 10
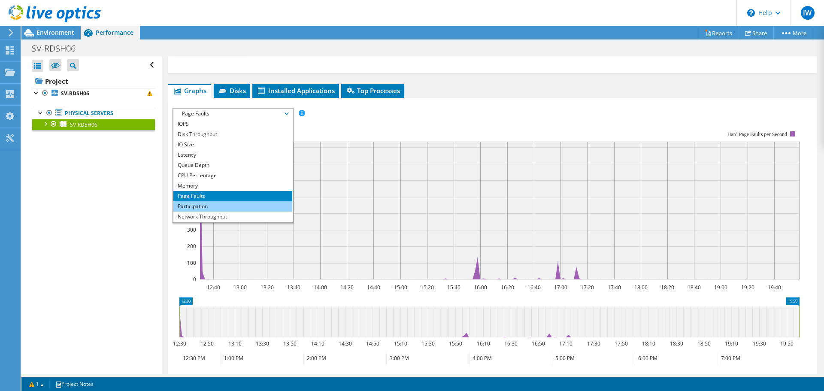
click at [223, 210] on li "Participation" at bounding box center [232, 206] width 119 height 10
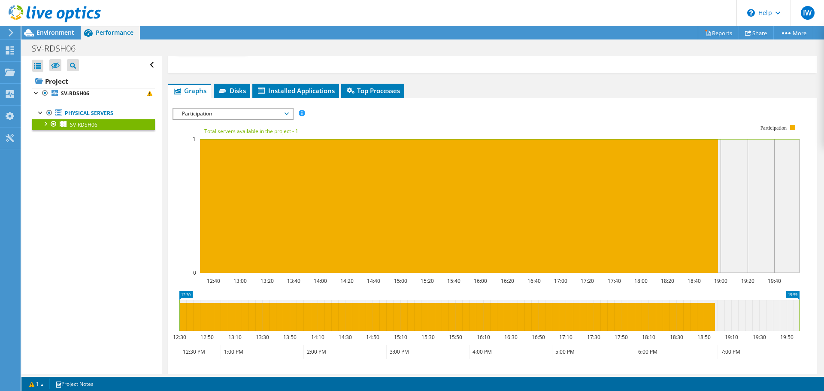
click at [279, 109] on span "Participation" at bounding box center [233, 114] width 110 height 10
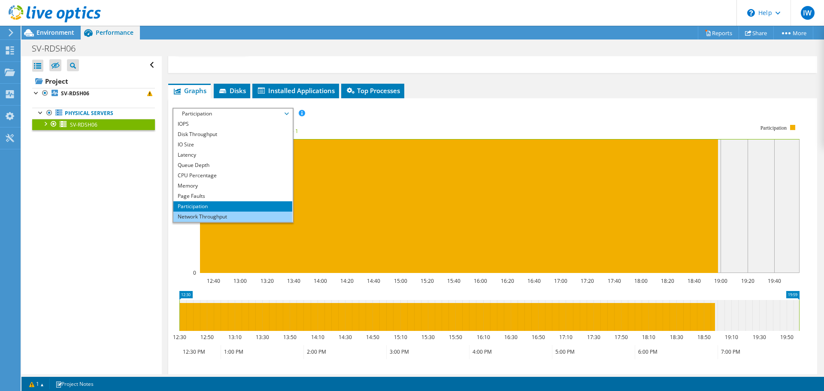
click at [219, 216] on li "Network Throughput" at bounding box center [232, 217] width 119 height 10
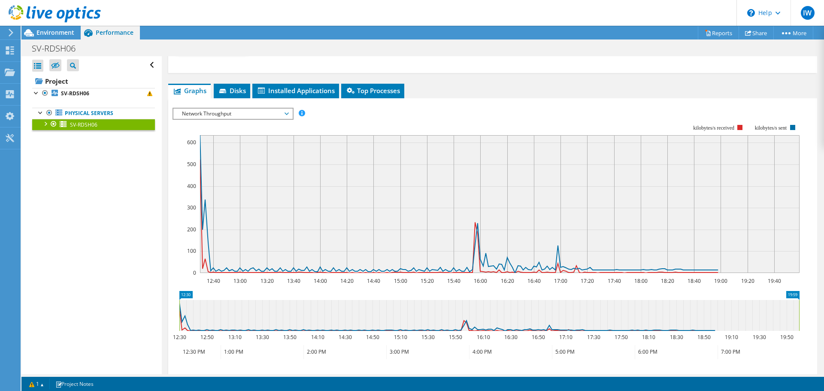
click at [222, 112] on span "Network Throughput" at bounding box center [233, 114] width 110 height 10
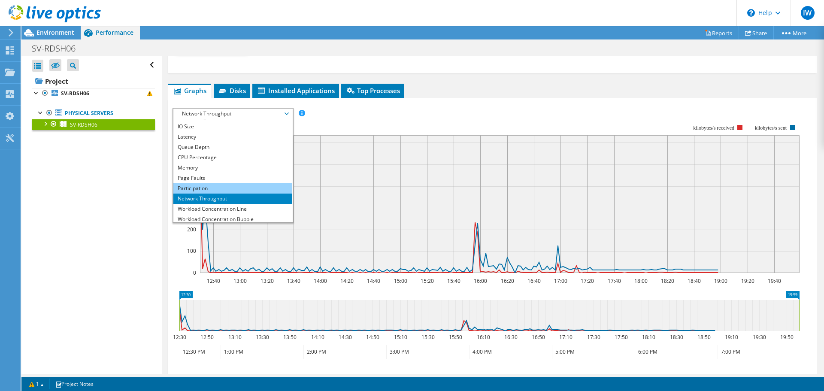
scroll to position [31, 0]
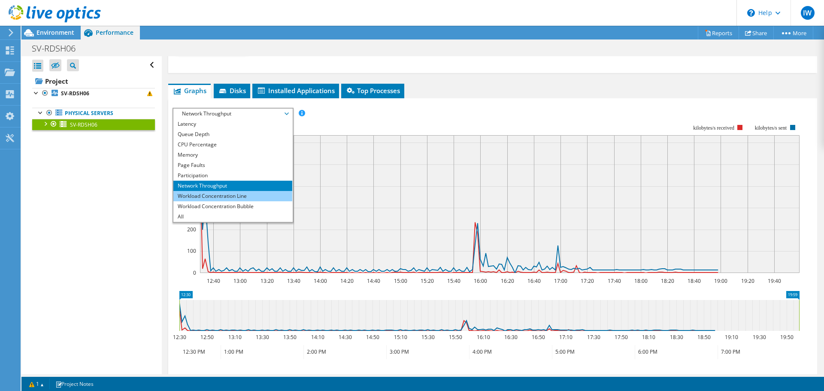
click at [233, 194] on li "Workload Concentration Line" at bounding box center [232, 196] width 119 height 10
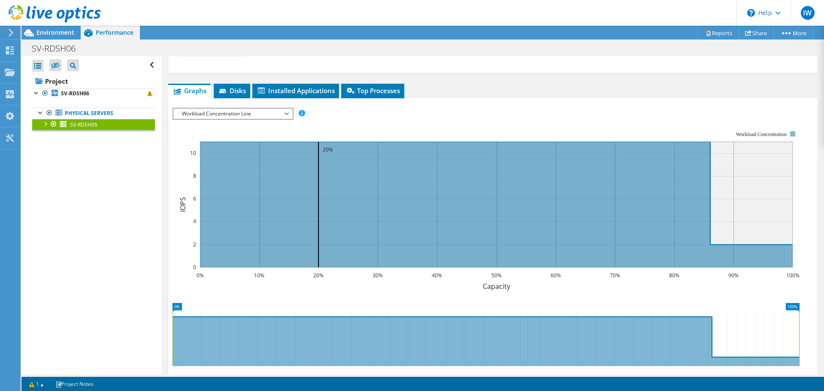
click at [258, 117] on span "Workload Concentration Line" at bounding box center [233, 114] width 110 height 10
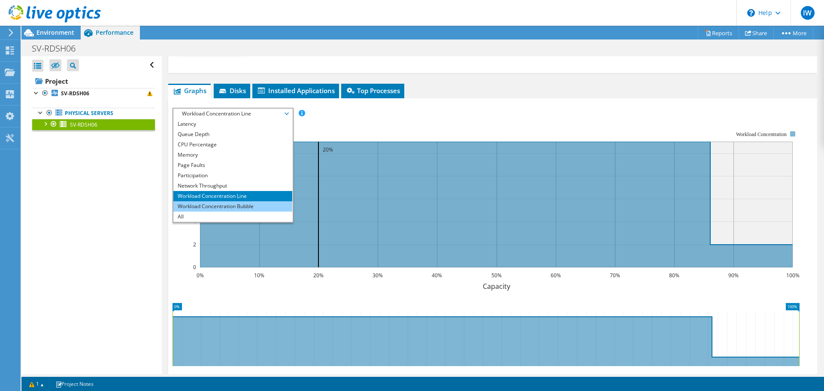
click at [223, 211] on li "Workload Concentration Bubble" at bounding box center [232, 206] width 119 height 10
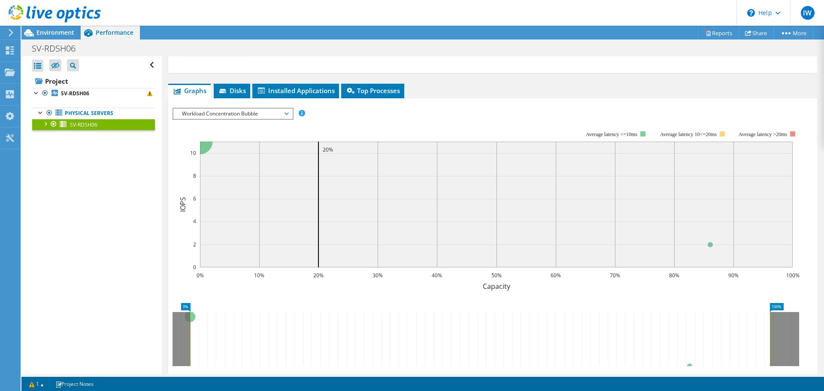
click at [246, 118] on span "Workload Concentration Bubble" at bounding box center [233, 114] width 110 height 10
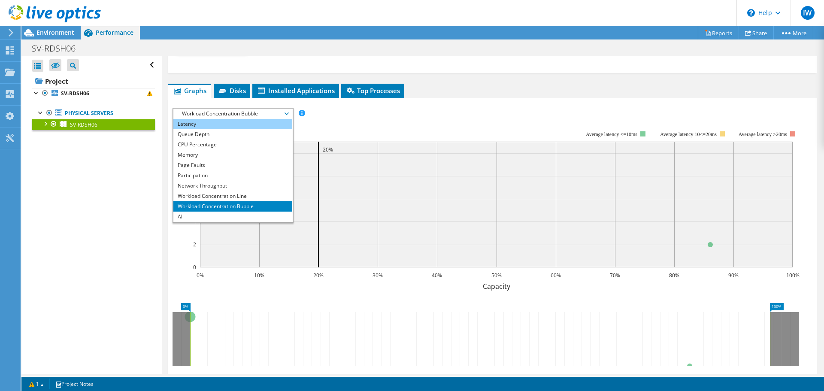
click at [232, 128] on li "Latency" at bounding box center [232, 124] width 119 height 10
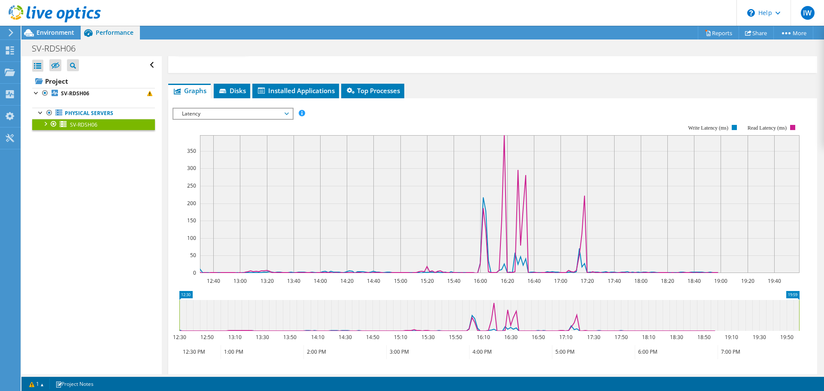
click at [258, 109] on span "Latency" at bounding box center [233, 114] width 110 height 10
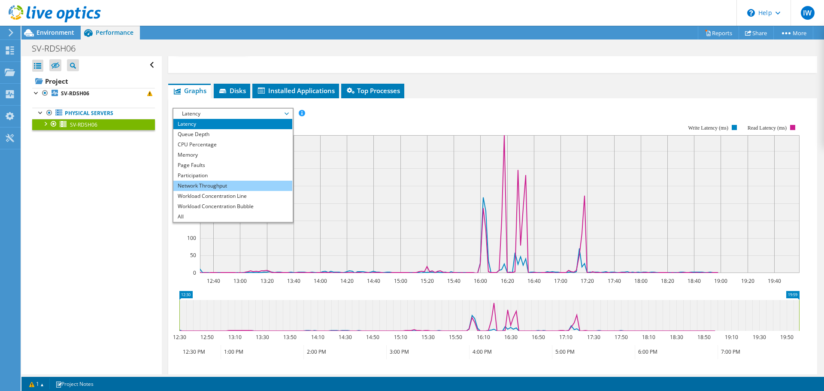
click at [219, 187] on li "Network Throughput" at bounding box center [232, 186] width 119 height 10
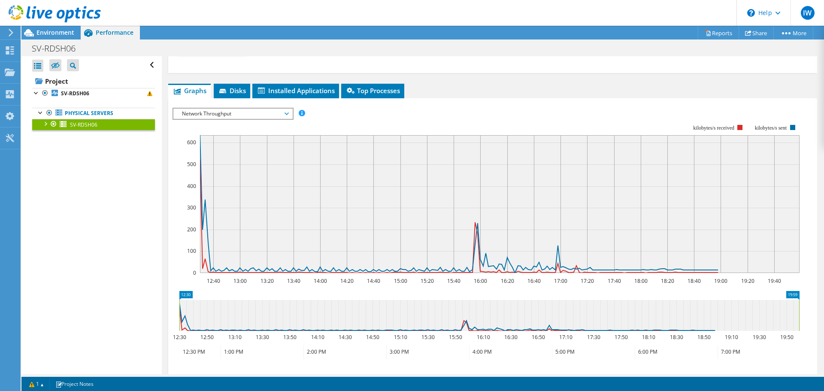
click at [205, 113] on span "Network Throughput" at bounding box center [233, 114] width 110 height 10
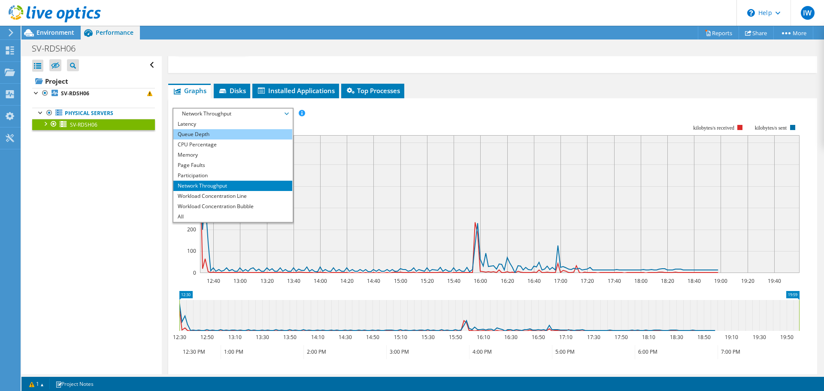
click at [210, 129] on li "Queue Depth" at bounding box center [232, 134] width 119 height 10
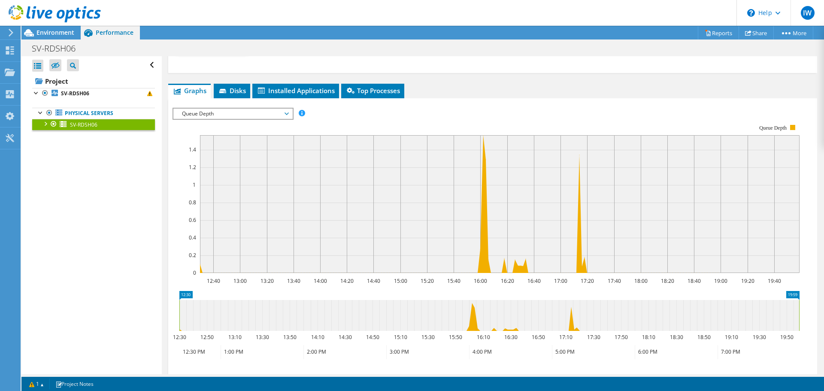
click at [213, 126] on section "Workload Concentration: 12:40 13:00 13:20 13:40 14:00 14:20 14:40 15:00 15:20 1…" at bounding box center [493, 255] width 641 height 284
click at [226, 111] on span "Queue Depth" at bounding box center [233, 114] width 110 height 10
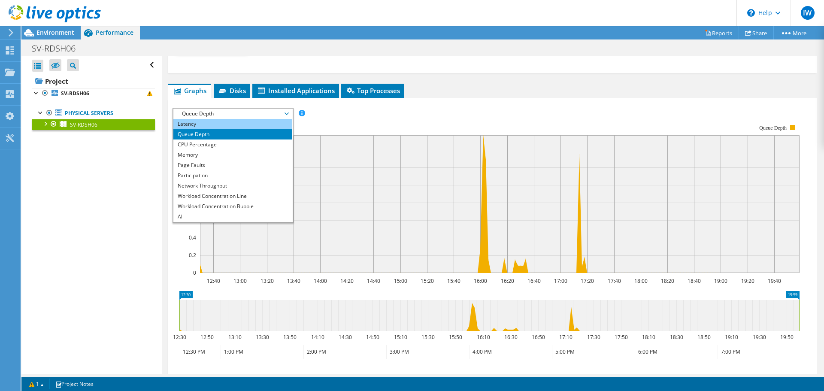
click at [208, 125] on li "Latency" at bounding box center [232, 124] width 119 height 10
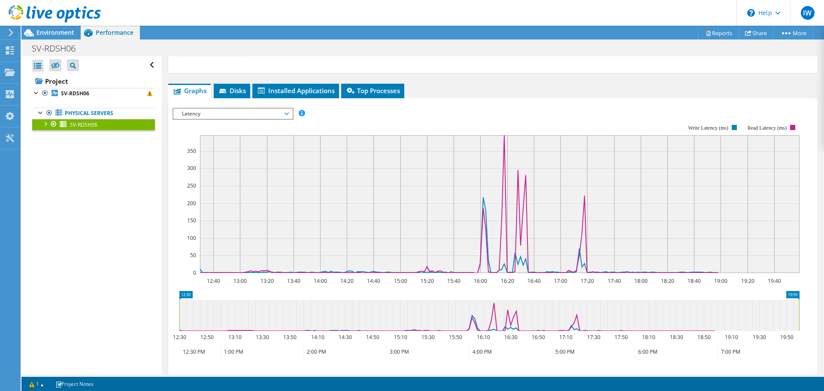
click at [256, 121] on rect at bounding box center [486, 199] width 627 height 172
click at [273, 111] on span "Latency" at bounding box center [233, 114] width 110 height 10
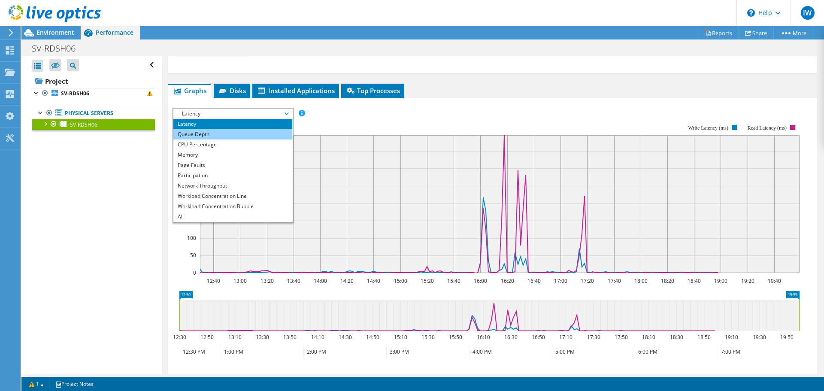
click at [241, 132] on li "Queue Depth" at bounding box center [232, 134] width 119 height 10
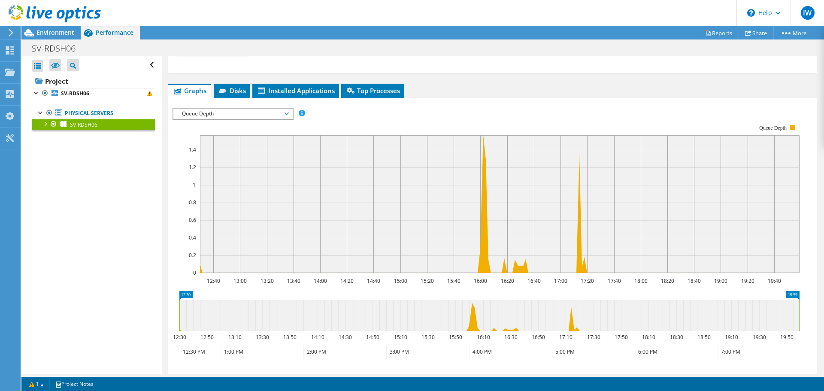
drag, startPoint x: 276, startPoint y: 114, endPoint x: 269, endPoint y: 118, distance: 8.1
click at [276, 114] on span "Queue Depth" at bounding box center [233, 114] width 110 height 10
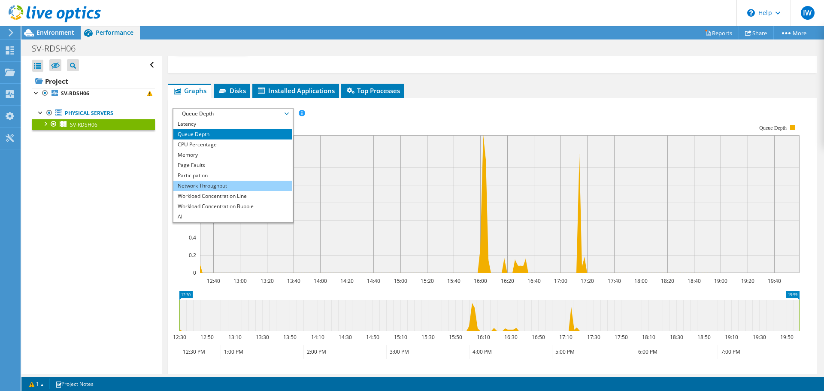
click at [219, 181] on li "Network Throughput" at bounding box center [232, 186] width 119 height 10
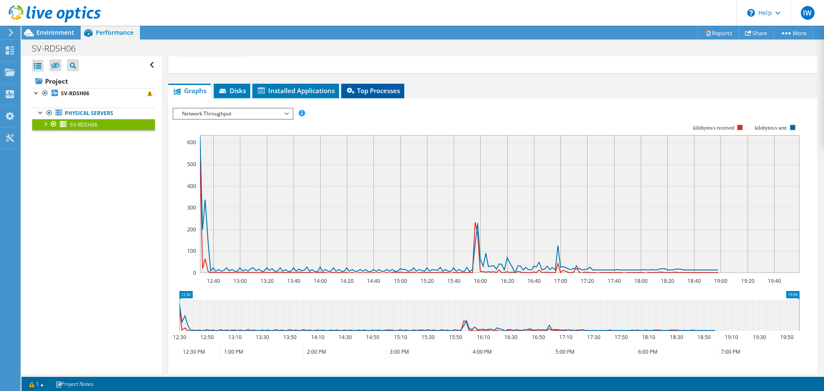
click at [384, 94] on span "Top Processes" at bounding box center [373, 90] width 55 height 9
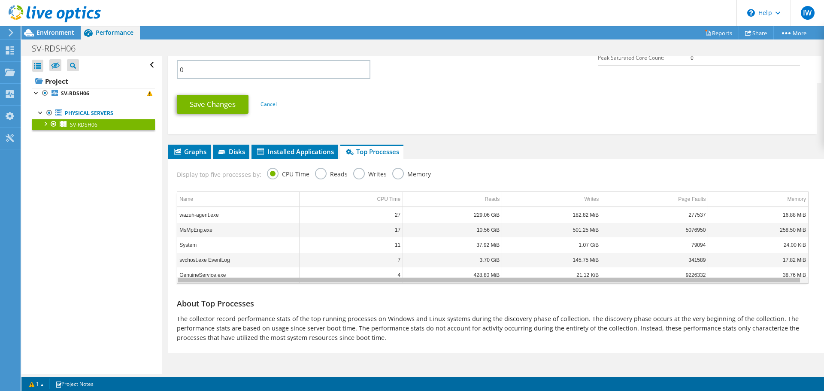
drag, startPoint x: 385, startPoint y: 282, endPoint x: 373, endPoint y: 283, distance: 11.7
click at [373, 283] on body "IW End User Isaiah Woolridge iwoolridge@baskervill.com BASKERVILL & SONS My Pro…" at bounding box center [412, 195] width 824 height 391
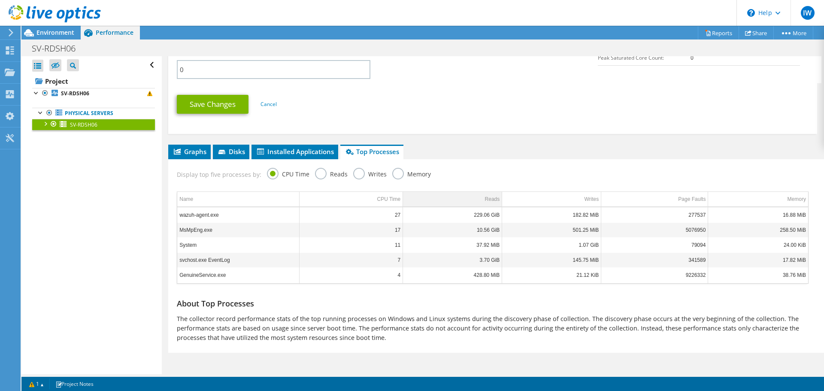
click at [475, 201] on td "Reads" at bounding box center [452, 199] width 99 height 15
click at [315, 168] on label "Reads" at bounding box center [331, 173] width 33 height 11
click at [0, 0] on input "Reads" at bounding box center [0, 0] width 0 height 0
click at [357, 176] on label "Writes" at bounding box center [369, 173] width 33 height 11
click at [0, 0] on input "Writes" at bounding box center [0, 0] width 0 height 0
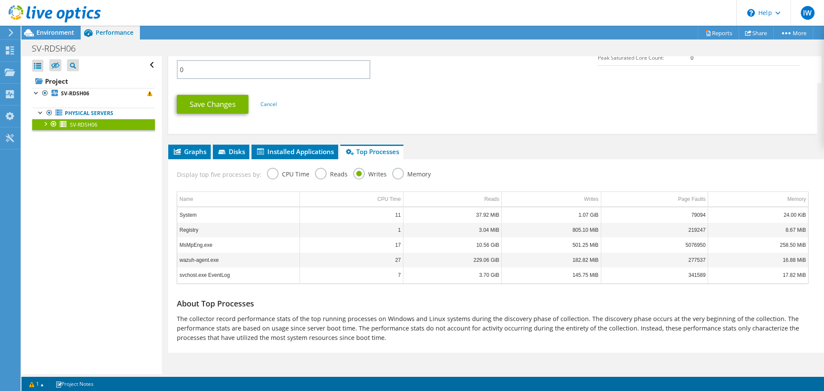
click at [392, 175] on label "Memory" at bounding box center [411, 173] width 39 height 11
click at [0, 0] on input "Memory" at bounding box center [0, 0] width 0 height 0
click at [362, 176] on label "Writes" at bounding box center [369, 173] width 33 height 11
click at [0, 0] on input "Writes" at bounding box center [0, 0] width 0 height 0
click at [317, 171] on label "Reads" at bounding box center [331, 173] width 33 height 11
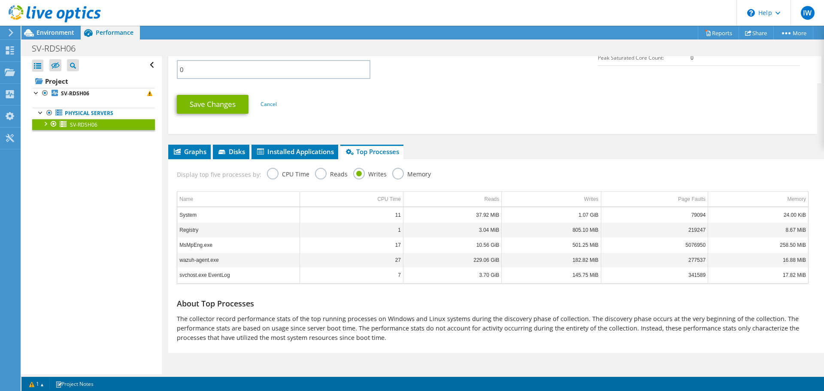
click at [0, 0] on input "Reads" at bounding box center [0, 0] width 0 height 0
click at [290, 173] on label "CPU Time" at bounding box center [288, 173] width 43 height 11
click at [0, 0] on input "CPU Time" at bounding box center [0, 0] width 0 height 0
click at [317, 178] on label "Reads" at bounding box center [331, 173] width 33 height 11
click at [0, 0] on input "Reads" at bounding box center [0, 0] width 0 height 0
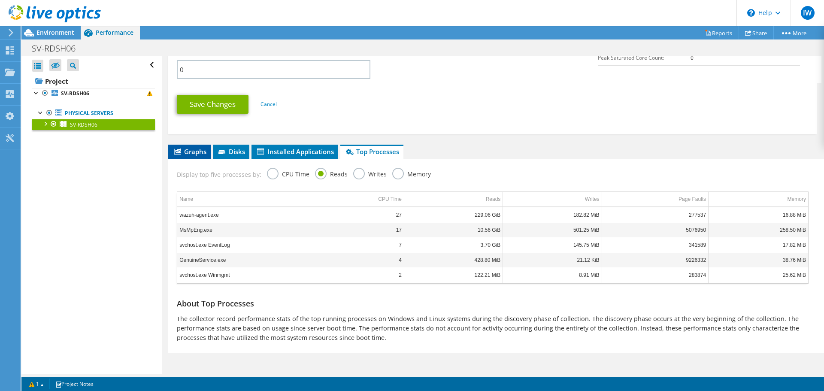
click at [201, 153] on span "Graphs" at bounding box center [190, 151] width 34 height 9
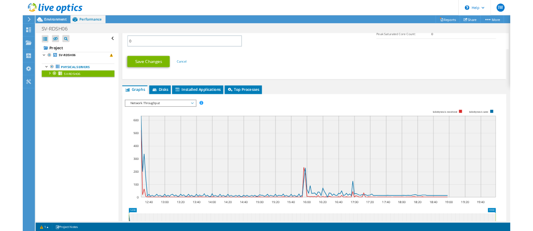
scroll to position [491, 0]
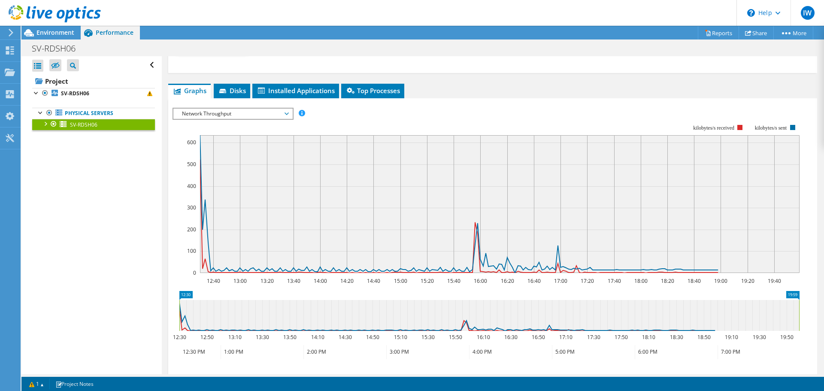
click at [281, 119] on div "Network Throughput IOPS Disk Throughput IO Size Latency Queue Depth CPU Percent…" at bounding box center [233, 114] width 121 height 12
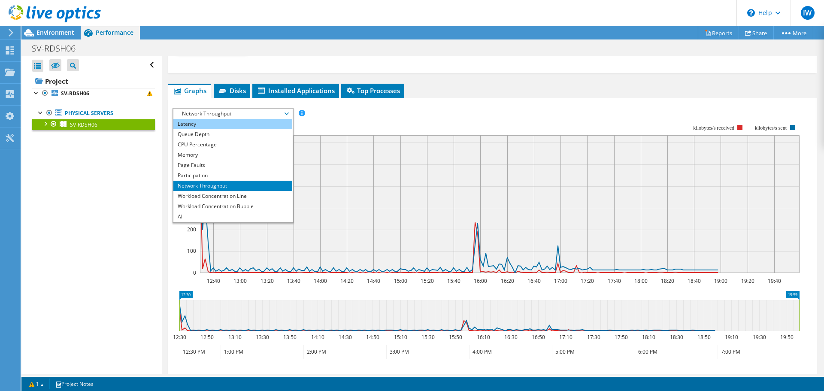
click at [222, 123] on li "Latency" at bounding box center [232, 124] width 119 height 10
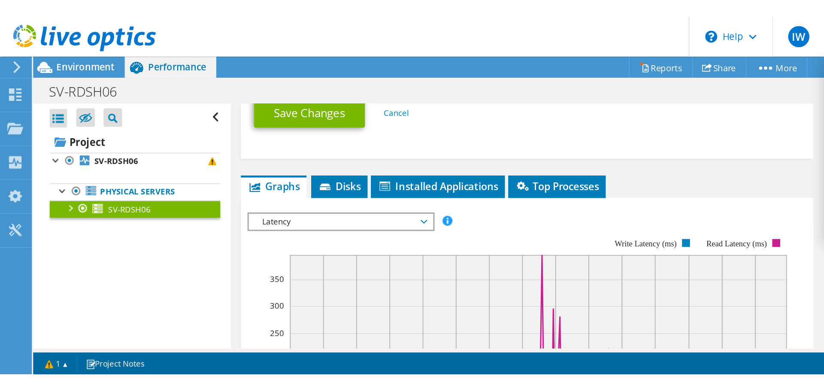
scroll to position [482, 0]
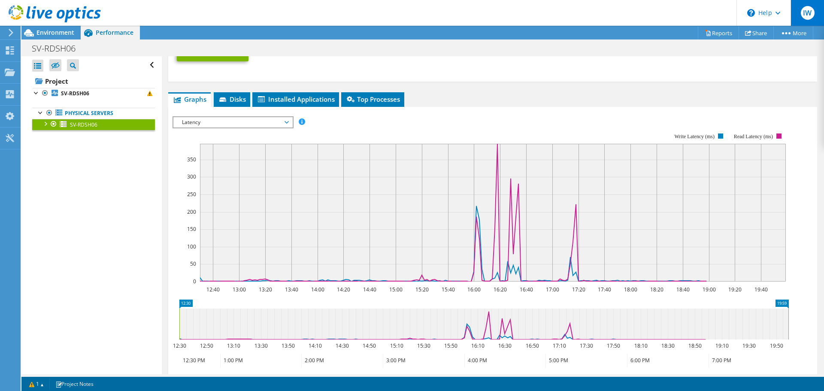
click at [804, 13] on span "IW" at bounding box center [808, 13] width 14 height 14
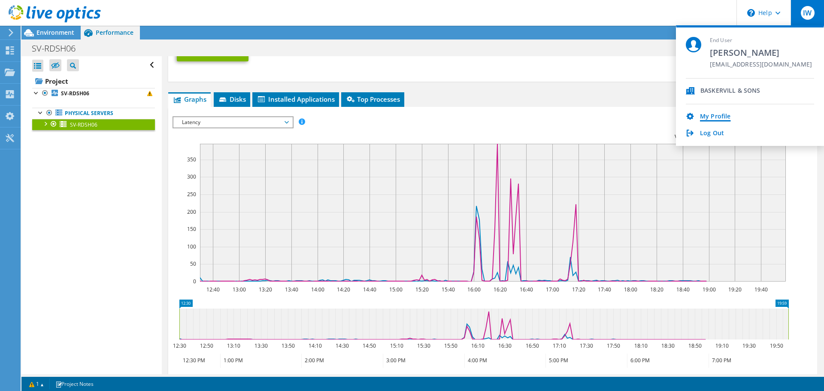
click at [722, 117] on link "My Profile" at bounding box center [715, 117] width 30 height 8
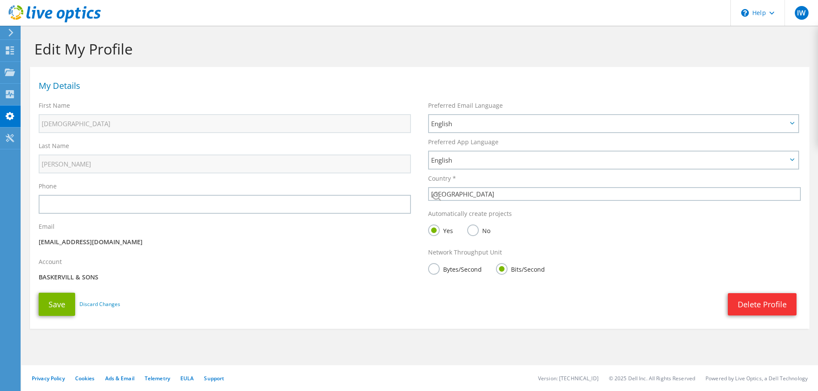
select select "224"
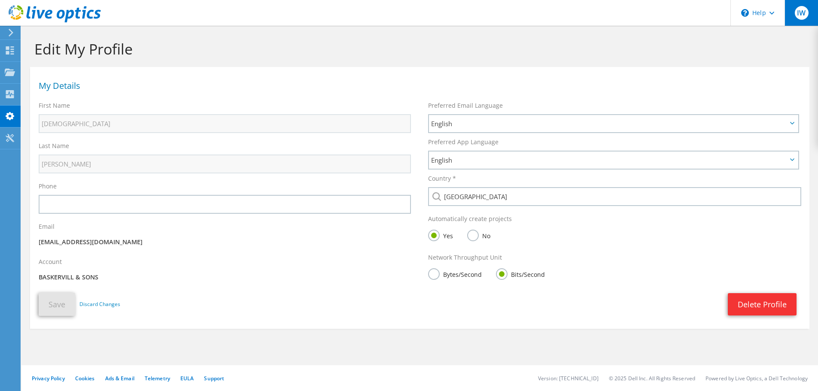
click at [812, 20] on div "IW" at bounding box center [800, 13] width 33 height 26
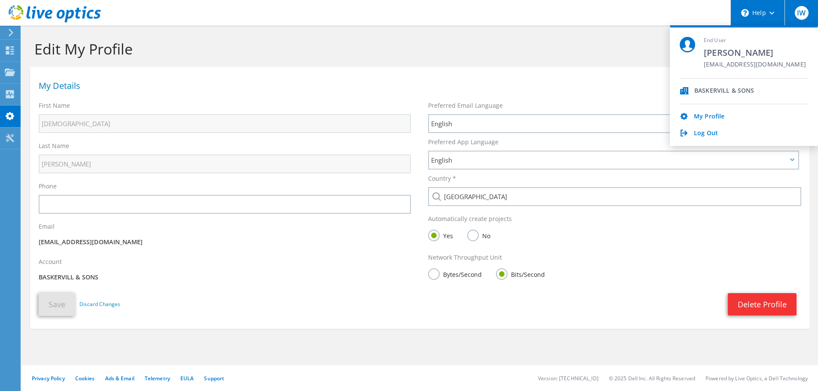
click at [749, 12] on icon at bounding box center [745, 13] width 8 height 8
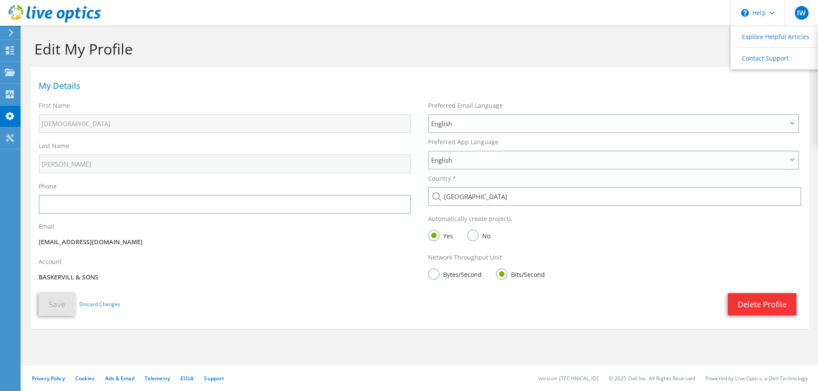
click at [13, 31] on icon at bounding box center [11, 33] width 6 height 8
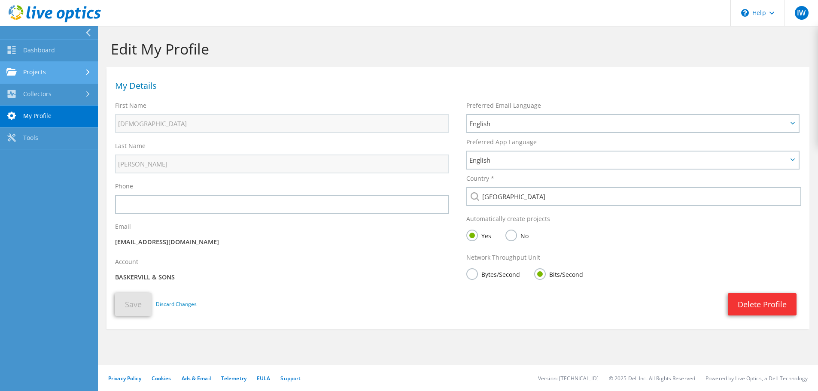
click at [50, 78] on link "Projects" at bounding box center [49, 73] width 98 height 22
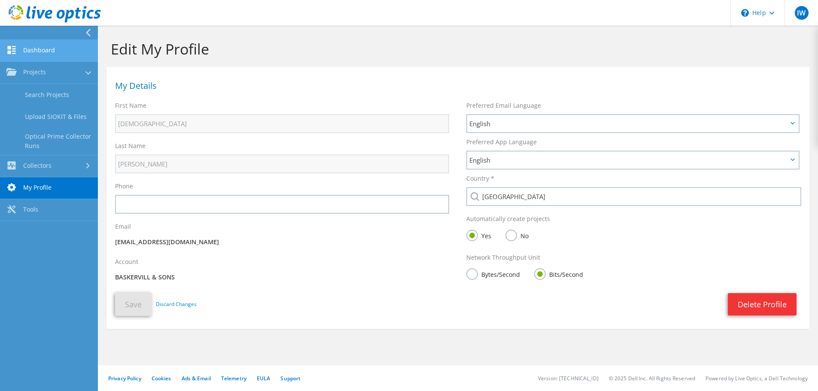
click at [56, 52] on link "Dashboard" at bounding box center [49, 51] width 98 height 22
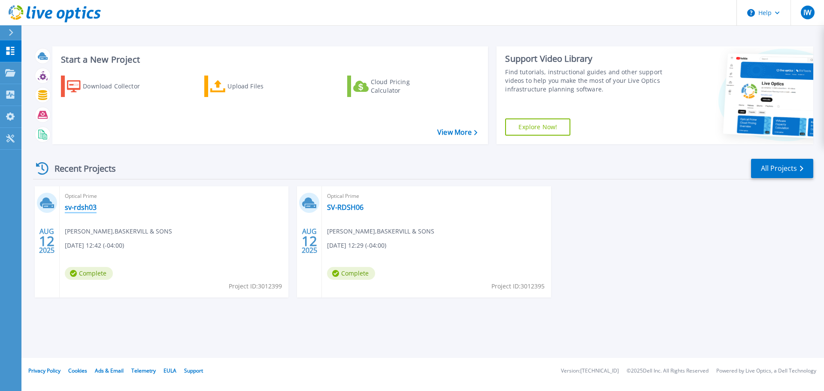
click at [85, 203] on link "sv-rdsh03" at bounding box center [81, 207] width 32 height 9
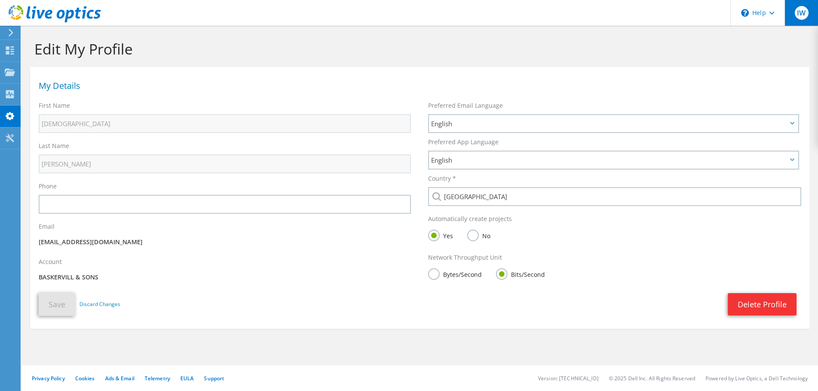
click at [795, 16] on div "IW" at bounding box center [800, 13] width 33 height 26
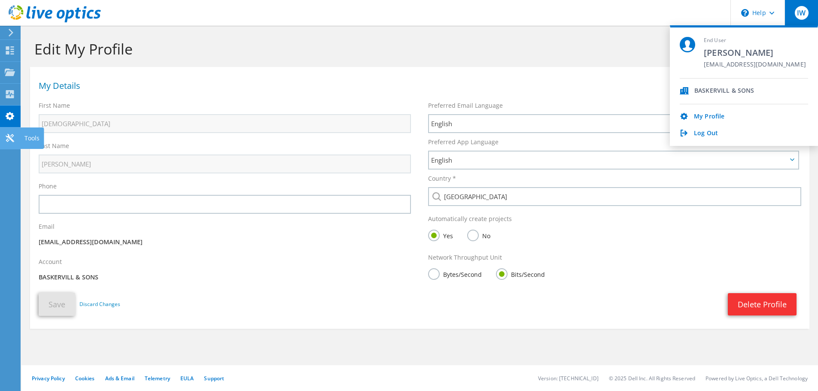
click at [8, 140] on icon at bounding box center [10, 138] width 10 height 8
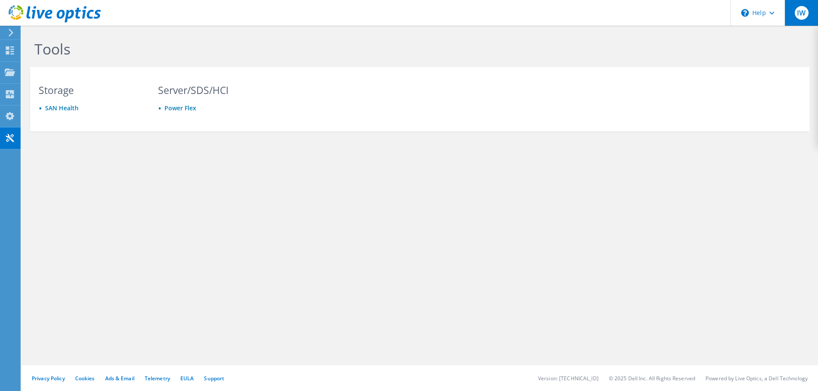
click at [794, 18] on div "IW" at bounding box center [800, 13] width 33 height 26
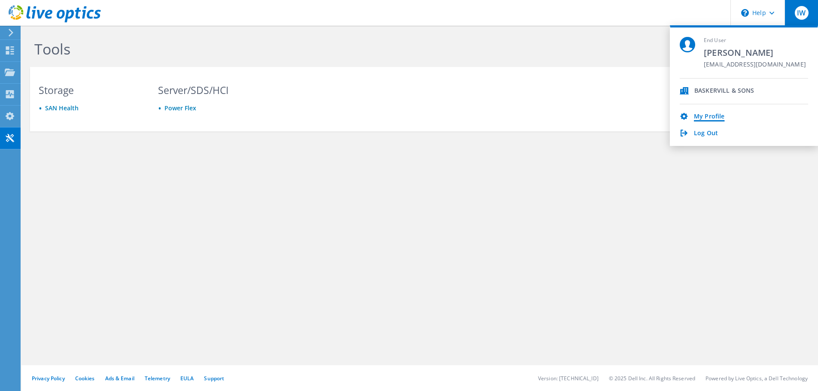
click at [708, 117] on link "My Profile" at bounding box center [709, 117] width 30 height 8
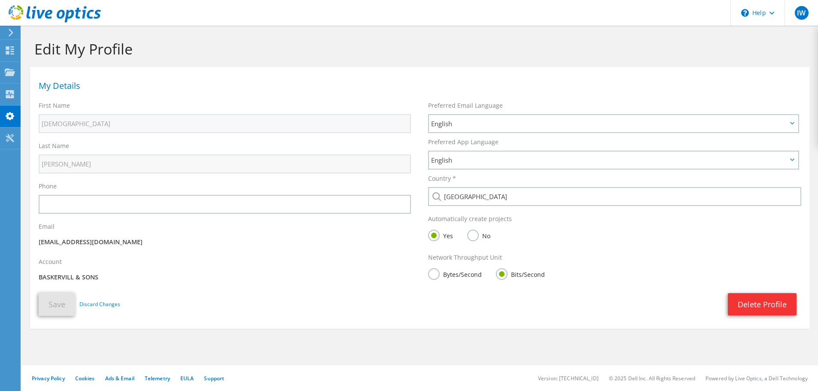
click at [5, 33] on div at bounding box center [9, 33] width 9 height 8
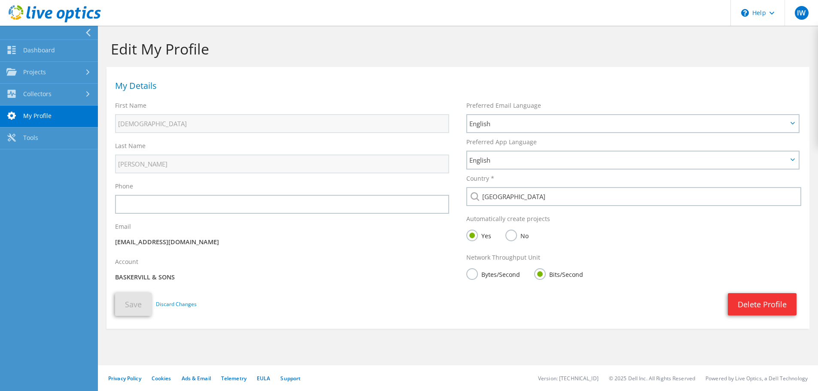
click at [5, 33] on div at bounding box center [47, 33] width 98 height 14
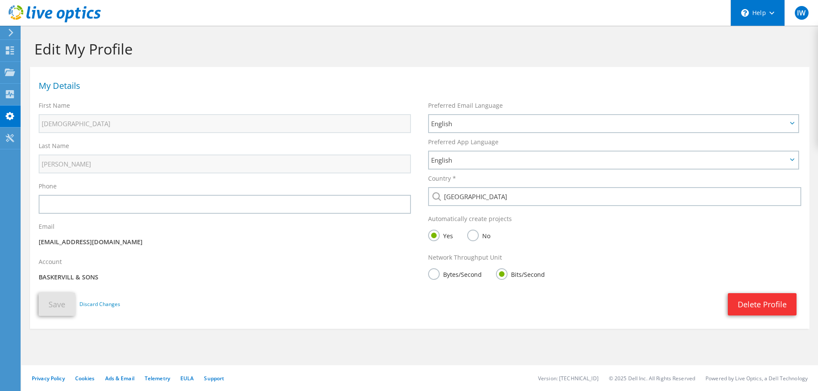
click at [781, 14] on div "\n Help" at bounding box center [757, 13] width 54 height 26
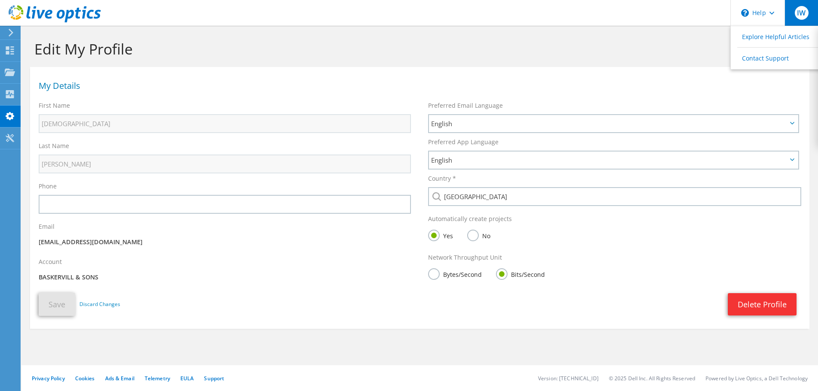
click at [806, 10] on span "IW" at bounding box center [802, 13] width 14 height 14
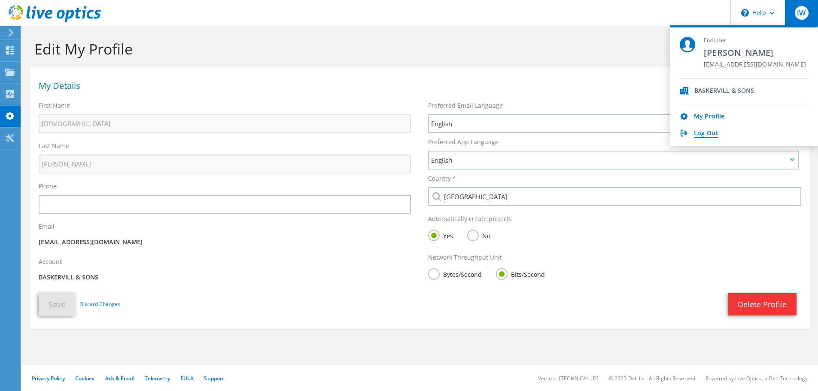
click at [708, 134] on link "Log Out" at bounding box center [706, 134] width 24 height 8
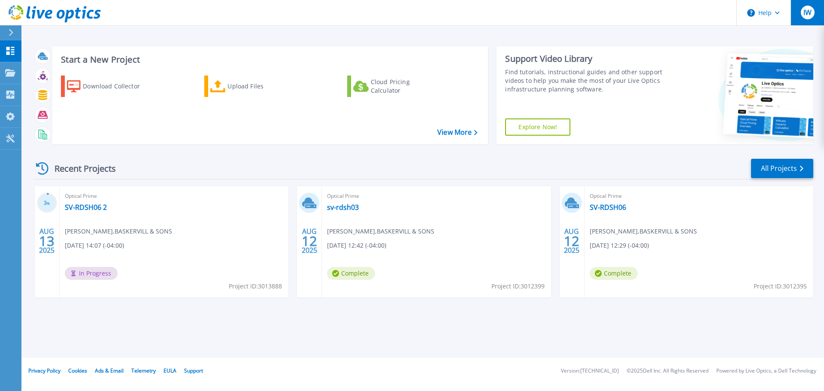
click at [802, 9] on div "IW" at bounding box center [808, 13] width 14 height 14
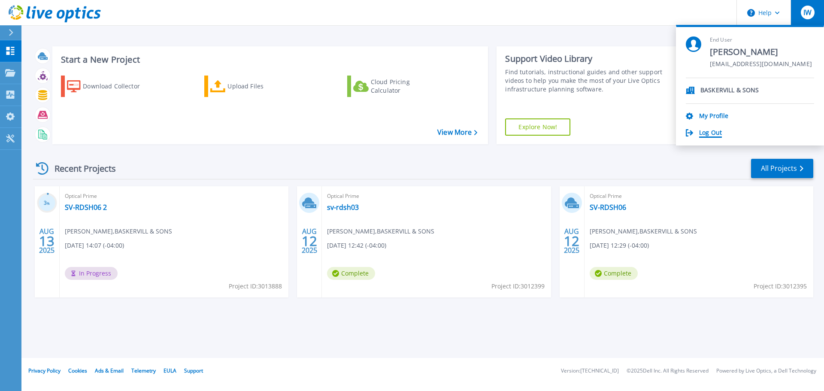
click at [707, 132] on link "Log Out" at bounding box center [710, 133] width 23 height 8
